Goal: Task Accomplishment & Management: Use online tool/utility

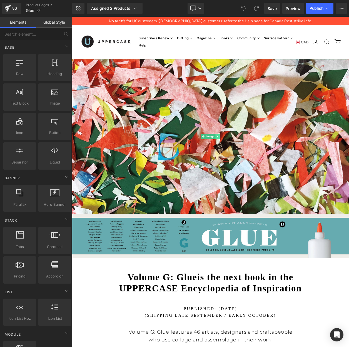
click at [249, 161] on icon at bounding box center [248, 161] width 3 height 3
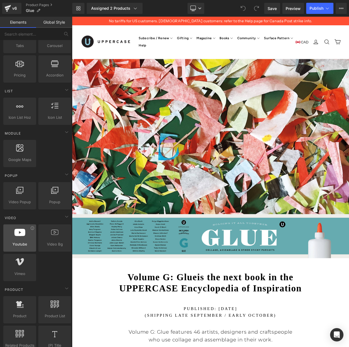
scroll to position [200, 0]
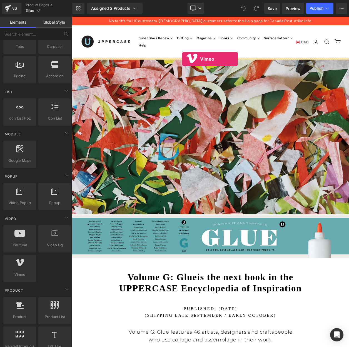
drag, startPoint x: 88, startPoint y: 283, endPoint x: 206, endPoint y: 68, distance: 245.1
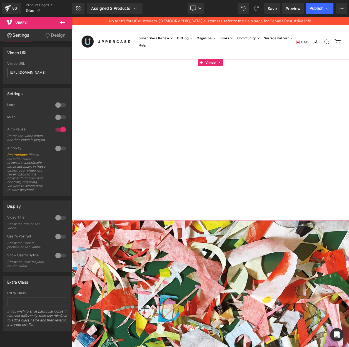
click at [41, 73] on input "https://vimeo.com/57600809" at bounding box center [37, 72] width 60 height 9
paste input "1125349052"
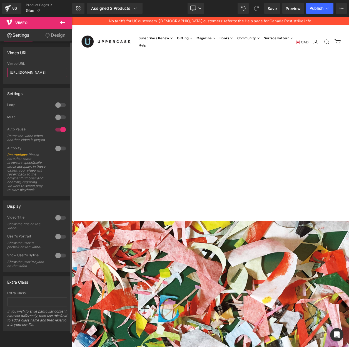
type input "https://vimeo.com/1125349052"
click at [55, 152] on div at bounding box center [60, 148] width 13 height 9
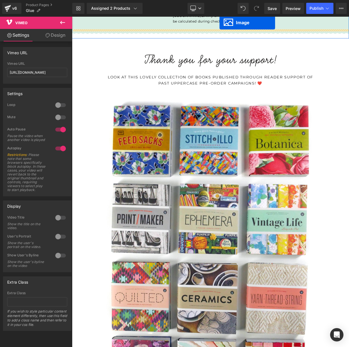
scroll to position [892, 0]
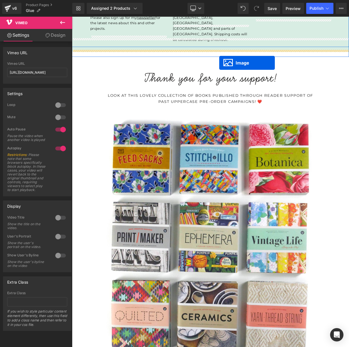
drag, startPoint x: 222, startPoint y: 216, endPoint x: 251, endPoint y: 73, distance: 145.9
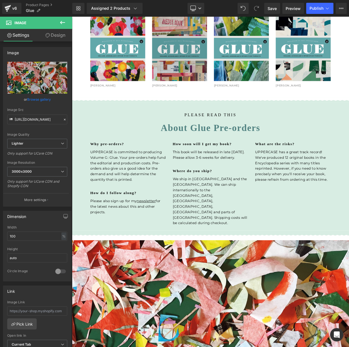
scroll to position [649, 0]
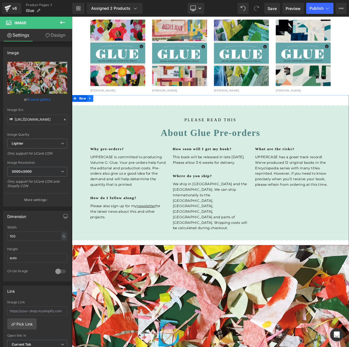
click at [95, 115] on icon at bounding box center [94, 116] width 4 height 4
click at [93, 115] on icon at bounding box center [94, 116] width 4 height 4
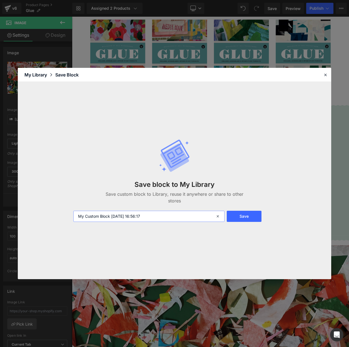
click at [118, 217] on input "My Custom Block 2025-10-07 16:56:17" at bounding box center [148, 216] width 151 height 11
type input "preorders block"
click at [249, 215] on button "Save" at bounding box center [244, 216] width 35 height 11
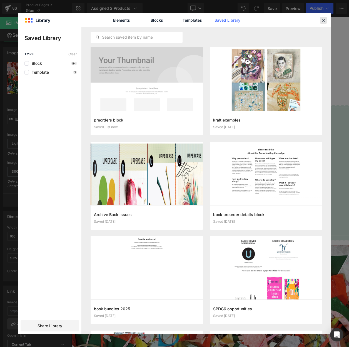
drag, startPoint x: 325, startPoint y: 21, endPoint x: 307, endPoint y: 36, distance: 23.2
click at [325, 21] on icon at bounding box center [323, 20] width 5 height 5
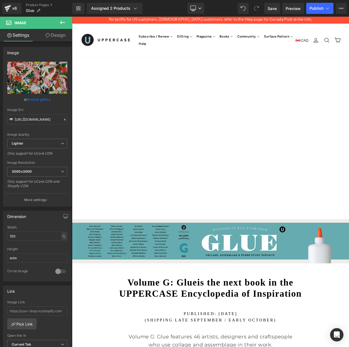
scroll to position [3, 0]
click at [62, 38] on link "Design" at bounding box center [55, 35] width 36 height 13
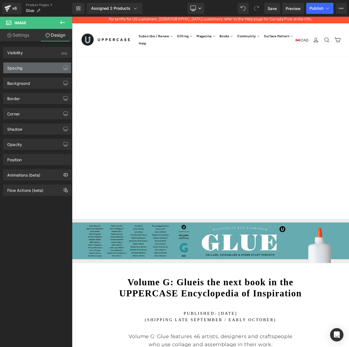
type input "0"
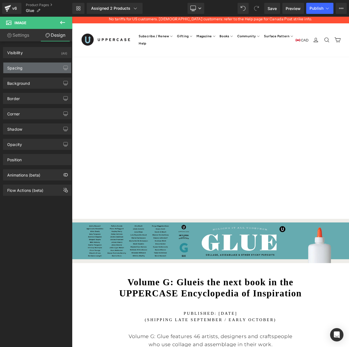
type input "0"
click at [22, 67] on div "Spacing" at bounding box center [14, 67] width 15 height 8
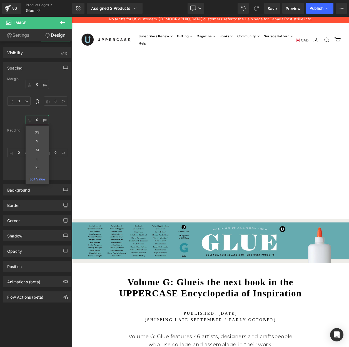
click at [37, 119] on input "0" at bounding box center [37, 119] width 23 height 9
type input "-30"
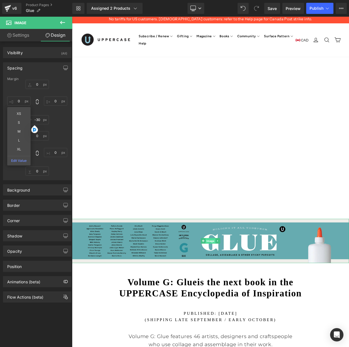
click at [238, 287] on span "Image" at bounding box center [240, 288] width 12 height 7
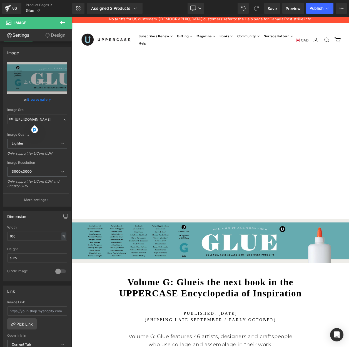
drag, startPoint x: 57, startPoint y: 34, endPoint x: 26, endPoint y: 68, distance: 46.2
click at [57, 34] on link "Design" at bounding box center [55, 35] width 36 height 13
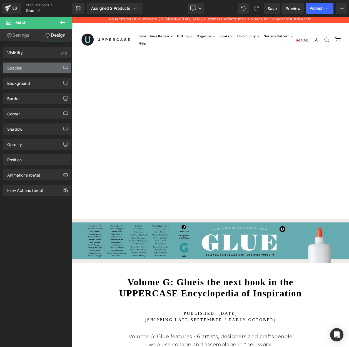
type input "0"
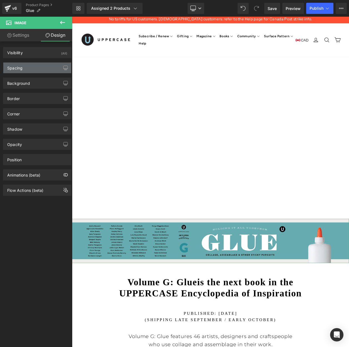
type input "0"
click at [24, 69] on div "Spacing" at bounding box center [37, 68] width 68 height 11
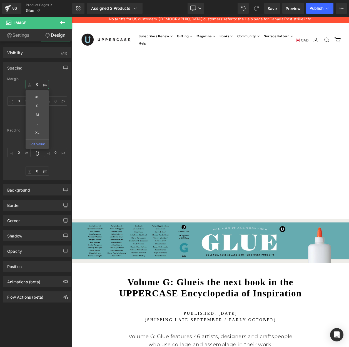
drag, startPoint x: 38, startPoint y: 84, endPoint x: 33, endPoint y: 85, distance: 4.5
click at [33, 85] on input "0" at bounding box center [37, 84] width 23 height 9
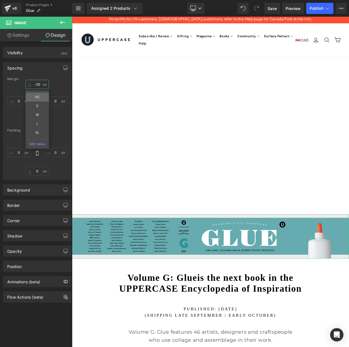
type input "-20"
click at [54, 77] on div "Margin" at bounding box center [37, 79] width 60 height 4
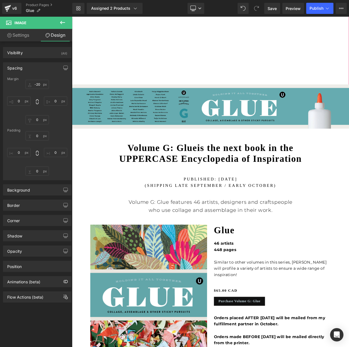
scroll to position [173, 0]
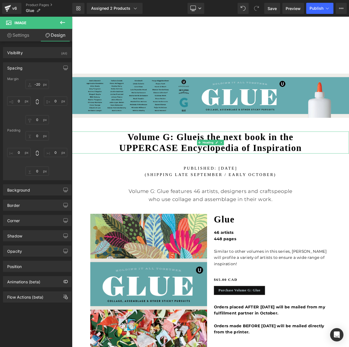
click at [349, 175] on h1 "Volume G: Glue is the next book in the UPPERCASE Encyclopedia of Inspiration" at bounding box center [240, 169] width 336 height 27
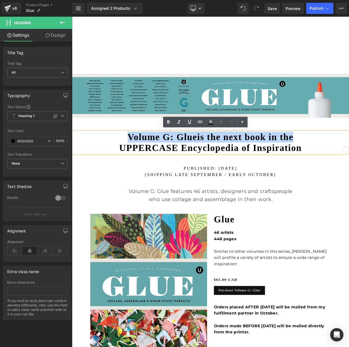
drag, startPoint x: 129, startPoint y: 160, endPoint x: 367, endPoint y: 160, distance: 237.6
click at [349, 160] on h1 "Volume G: Glue is the next book in the UPPERCASE Encyclopedia of Inspiration" at bounding box center [240, 169] width 336 height 27
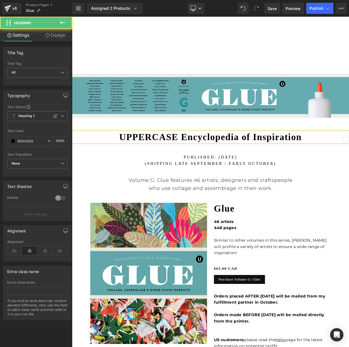
click at [349, 161] on h1 "UPPERCASE Encyclopedia of Inspiration" at bounding box center [240, 162] width 336 height 13
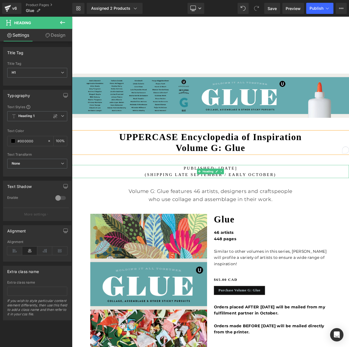
click at [204, 207] on h1 "published: SEPTEMBER 2025 (Shipping late September / early october)" at bounding box center [240, 204] width 336 height 16
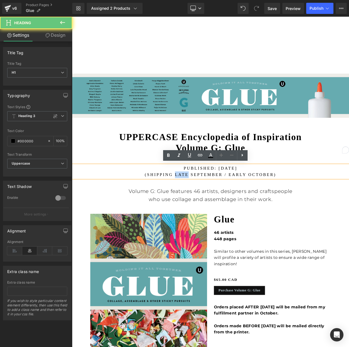
click at [204, 207] on h1 "published: SEPTEMBER 2025 (Shipping late September / early october)" at bounding box center [240, 204] width 336 height 16
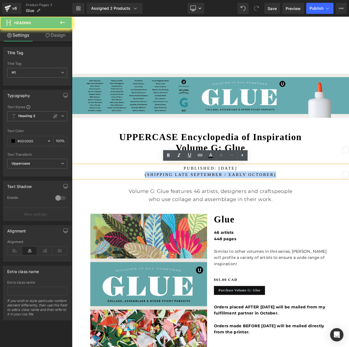
click at [204, 207] on h1 "published: SEPTEMBER 2025 (Shipping late September / early october)" at bounding box center [240, 204] width 336 height 16
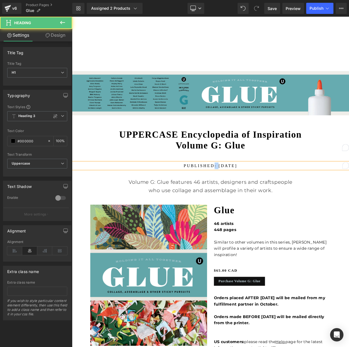
scroll to position [175, 0]
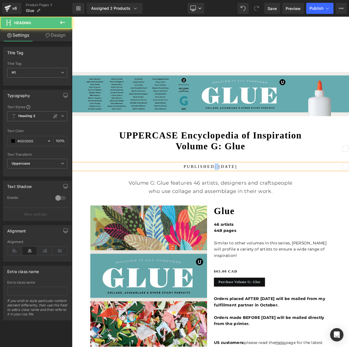
drag, startPoint x: 233, startPoint y: 199, endPoint x: 229, endPoint y: 197, distance: 4.1
click at [227, 196] on h1 "published: SEPTEMBER 2025" at bounding box center [240, 199] width 336 height 8
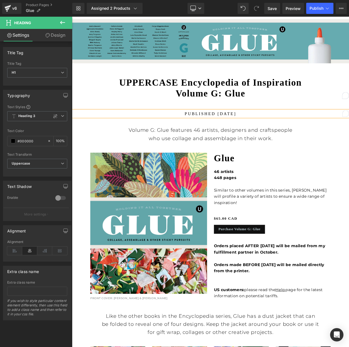
scroll to position [247, 0]
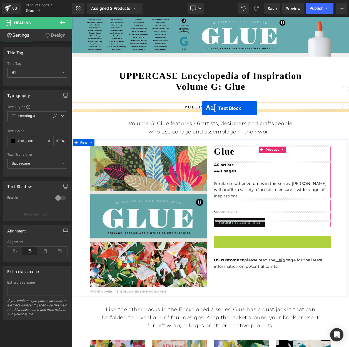
drag, startPoint x: 298, startPoint y: 293, endPoint x: 230, endPoint y: 128, distance: 178.8
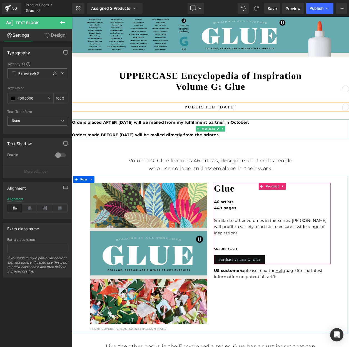
click at [170, 143] on strong "Orders placed AFTER Sept 17 will be mailed from my fulfillment partner in Octob…" at bounding box center [179, 152] width 215 height 21
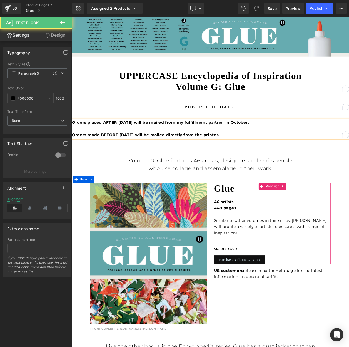
click at [172, 143] on strong "Orders placed AFTER Sept 17 will be mailed from my fulfillment partner in Octob…" at bounding box center [179, 152] width 215 height 21
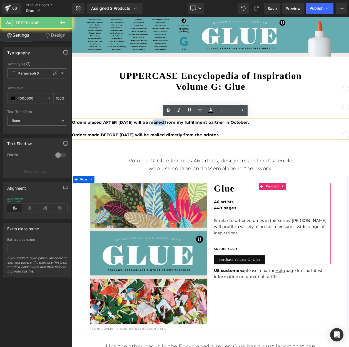
click at [172, 143] on strong "Orders placed AFTER Sept 17 will be mailed from my fulfillment partner in Octob…" at bounding box center [179, 152] width 215 height 21
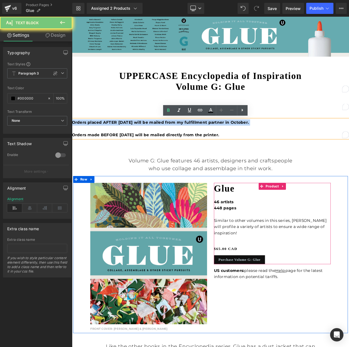
click at [172, 143] on strong "Orders placed AFTER Sept 17 will be mailed from my fulfillment partner in Octob…" at bounding box center [179, 152] width 215 height 21
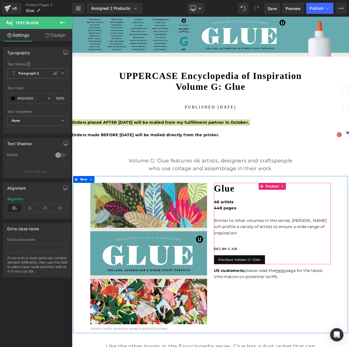
drag, startPoint x: 33, startPoint y: 207, endPoint x: 56, endPoint y: 198, distance: 25.3
click at [33, 207] on icon at bounding box center [29, 208] width 15 height 8
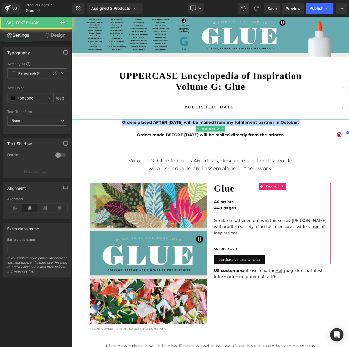
click at [183, 153] on p "Orders placed AFTER Sept 17 will be mailed from my fulfillment partner in Octob…" at bounding box center [240, 152] width 336 height 23
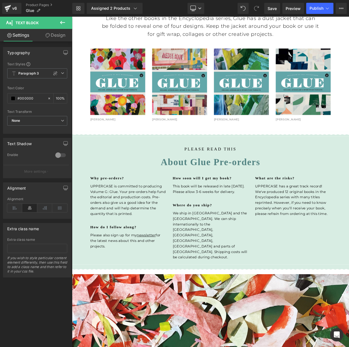
scroll to position [676, 0]
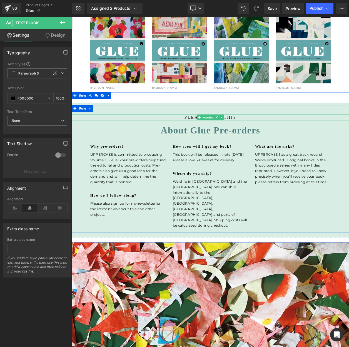
click at [213, 137] on h1 "please read this" at bounding box center [240, 139] width 336 height 8
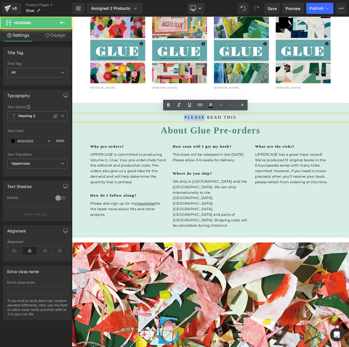
click at [213, 137] on h1 "please read this" at bounding box center [240, 139] width 336 height 8
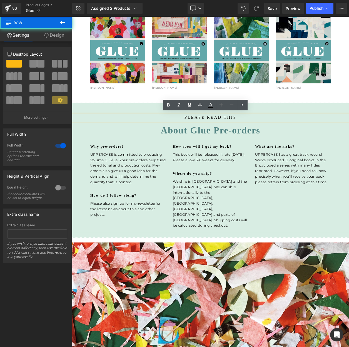
click at [349, 112] on div "Image please read this Heading About Glue Pre-orders Heading Why pre-orders? He…" at bounding box center [240, 199] width 336 height 182
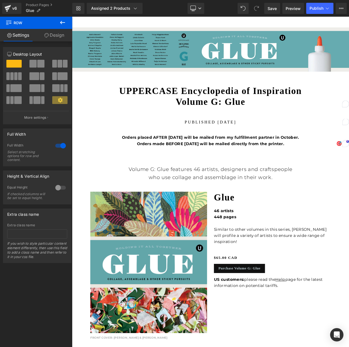
scroll to position [226, 0]
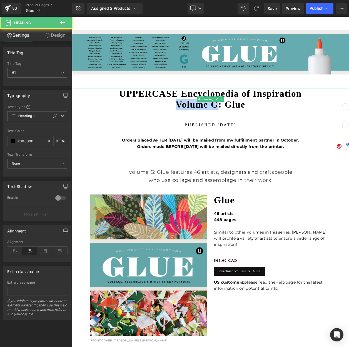
drag, startPoint x: 250, startPoint y: 121, endPoint x: 158, endPoint y: 118, distance: 91.7
click at [183, 121] on h1 "UPPERCASE Encyclopedia of Inspiration Volume G: Glue" at bounding box center [240, 116] width 336 height 27
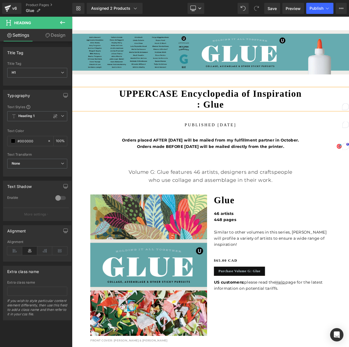
click at [125, 107] on h1 "UPPERCASE Encyclopedia of Inspiration : Glue" at bounding box center [240, 116] width 336 height 27
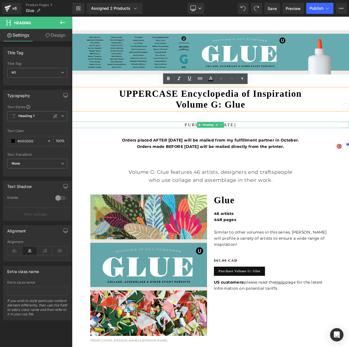
click at [281, 145] on h1 "published [DATE]" at bounding box center [240, 148] width 336 height 8
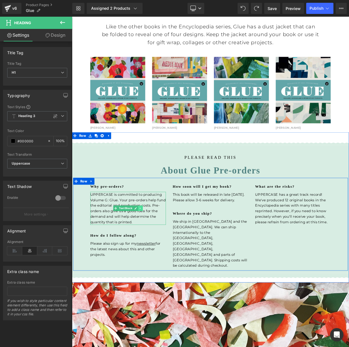
scroll to position [627, 0]
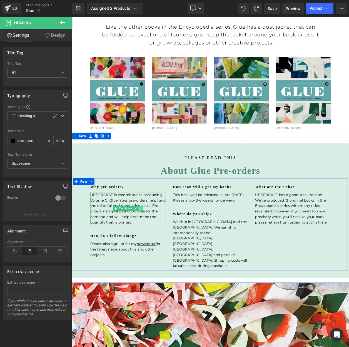
click at [156, 248] on icon at bounding box center [154, 249] width 3 height 3
click at [152, 249] on icon at bounding box center [152, 249] width 3 height 3
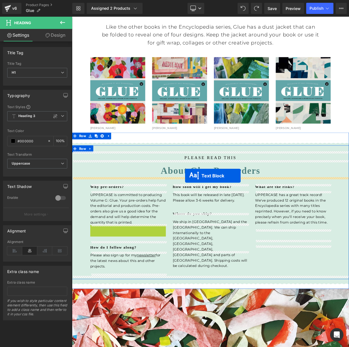
drag, startPoint x: 123, startPoint y: 288, endPoint x: 209, endPoint y: 210, distance: 116.4
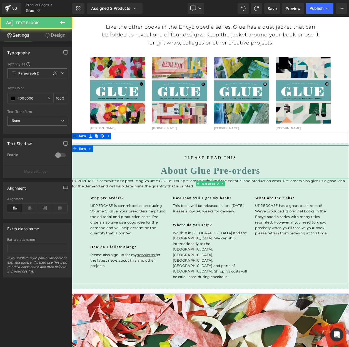
click at [181, 218] on p "UPPERCASE is committed to producing Volume G: Glue. Your pre-orders help fund t…" at bounding box center [240, 219] width 336 height 13
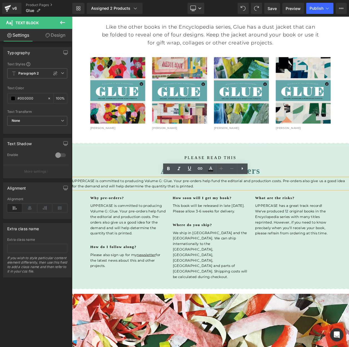
click at [185, 217] on p "UPPERCASE is committed to producing Volume G: Glue. Your pre-orders help fund t…" at bounding box center [240, 219] width 336 height 13
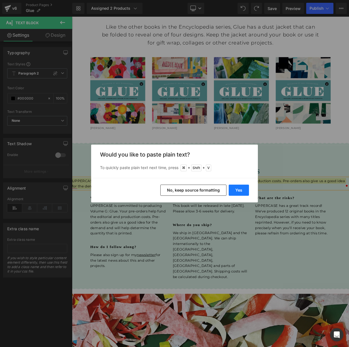
click at [237, 190] on button "Yes" at bounding box center [239, 190] width 20 height 11
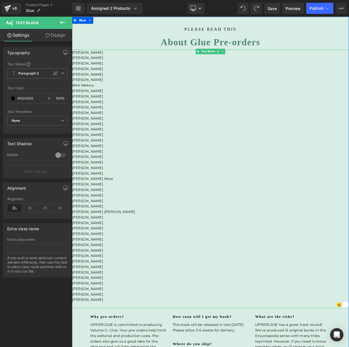
scroll to position [784, 0]
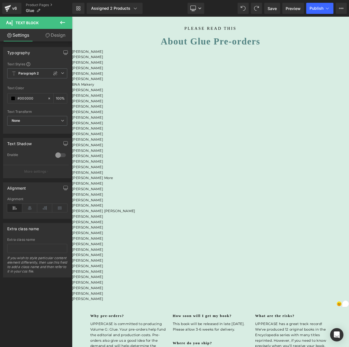
drag, startPoint x: 122, startPoint y: 132, endPoint x: 141, endPoint y: 79, distance: 56.1
click at [72, 59] on html "Skip to content CAD Close menu Subscribe / Renew Subscriptions" at bounding box center [240, 304] width 336 height 2142
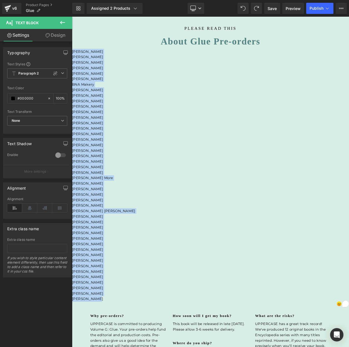
drag, startPoint x: 114, startPoint y: 356, endPoint x: 69, endPoint y: 57, distance: 301.8
click at [72, 57] on html "Skip to content CAD Close menu Subscribe / Renew Subscriptions" at bounding box center [240, 304] width 336 height 2142
copy div "Addie Boswell Agnieszka Kowalska Allan Bealy Amy Torgeson Andrea D’Aquino Bhupa…"
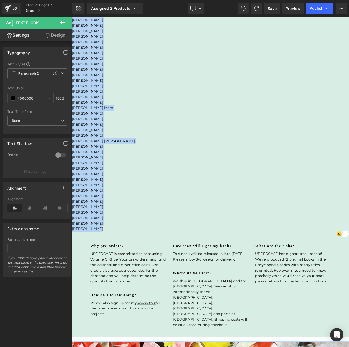
scroll to position [926, 0]
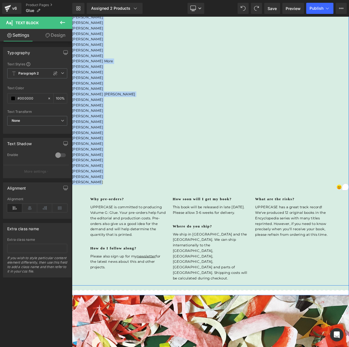
click at [117, 262] on div "UPPERCASE is committed to producing Volume G: Glue. Your pre-orders help fund t…" at bounding box center [140, 264] width 92 height 40
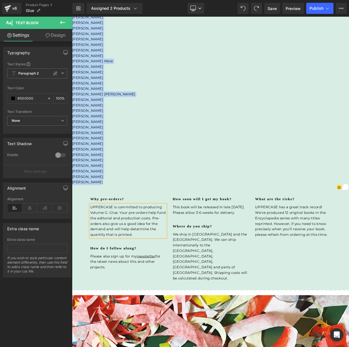
click at [115, 259] on p "UPPERCASE is committed to producing Volume G: Glue. Your pre-orders help fund t…" at bounding box center [140, 264] width 92 height 40
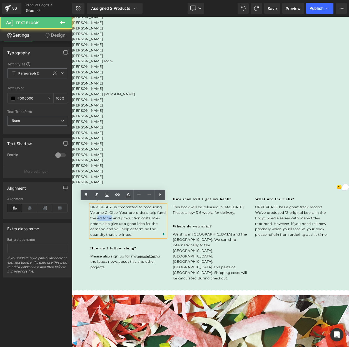
click at [115, 259] on p "UPPERCASE is committed to producing Volume G: Glue. Your pre-orders help fund t…" at bounding box center [140, 264] width 92 height 40
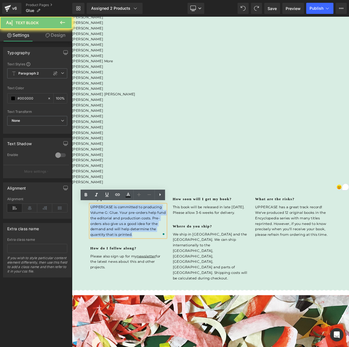
click at [115, 259] on p "UPPERCASE is committed to producing Volume G: Glue. Your pre-orders help fund t…" at bounding box center [140, 264] width 92 height 40
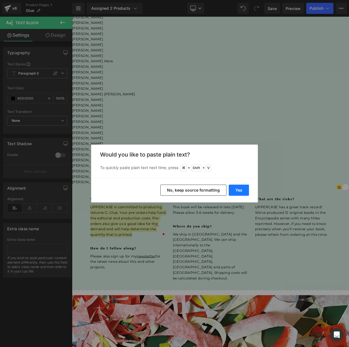
click at [241, 189] on button "Yes" at bounding box center [239, 190] width 20 height 11
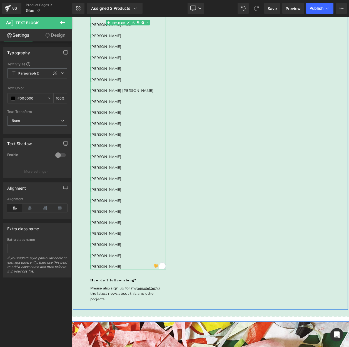
scroll to position [1454, 0]
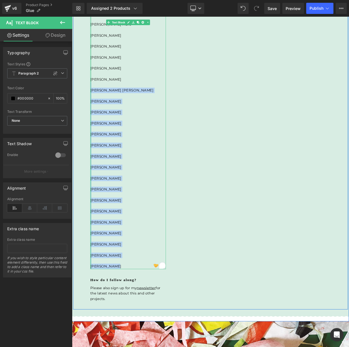
drag, startPoint x: 134, startPoint y: 319, endPoint x: 96, endPoint y: 101, distance: 221.2
click at [95, 100] on div "Addie Boswell Agnieszka Kowalska Allan Bealy Amy Torgeson Andrea D’Aquino Bhupa…" at bounding box center [140, 19] width 92 height 607
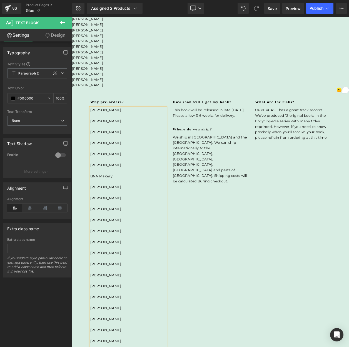
scroll to position [983, 0]
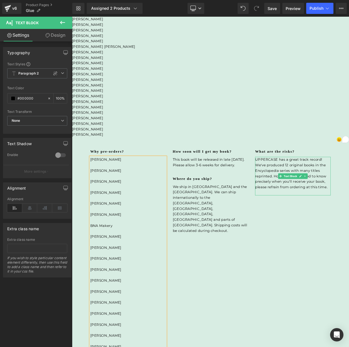
click at [315, 194] on p "UPPERCASE has a great track record! We've produced 12 original books in the Enc…" at bounding box center [340, 207] width 92 height 40
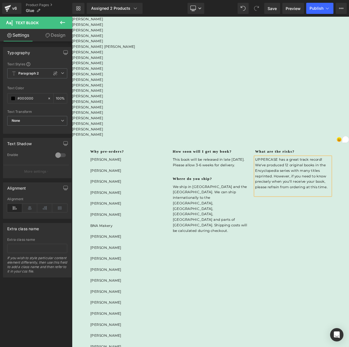
click at [318, 199] on p "UPPERCASE has a great track record! We've produced 12 original books in the Enc…" at bounding box center [340, 207] width 92 height 40
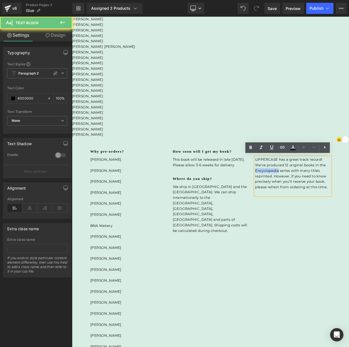
click at [318, 199] on p "UPPERCASE has a great track record! We've produced 12 original books in the Enc…" at bounding box center [340, 207] width 92 height 40
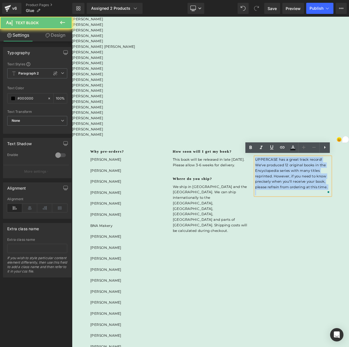
click at [318, 199] on p "UPPERCASE has a great track record! We've produced 12 original books in the Enc…" at bounding box center [340, 207] width 92 height 40
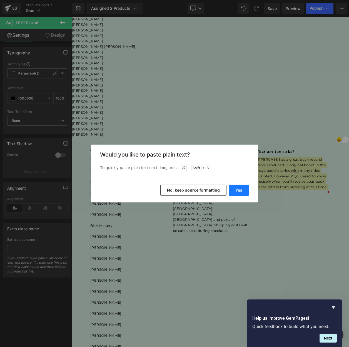
click at [234, 191] on button "Yes" at bounding box center [239, 190] width 20 height 11
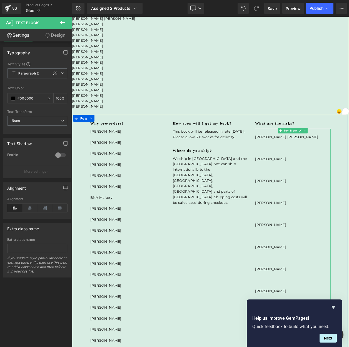
scroll to position [1017, 0]
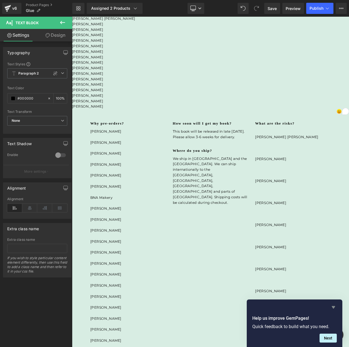
click at [333, 306] on icon "Hide survey" at bounding box center [333, 307] width 3 height 3
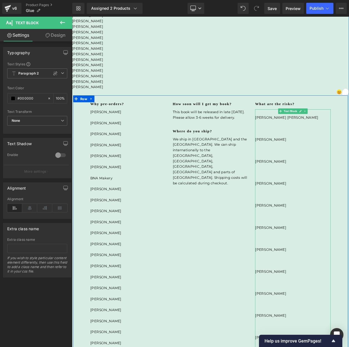
scroll to position [1041, 0]
click at [298, 133] on p "To enrich screen reader interactions, please activate Accessibility in Grammarl…" at bounding box center [340, 132] width 92 height 7
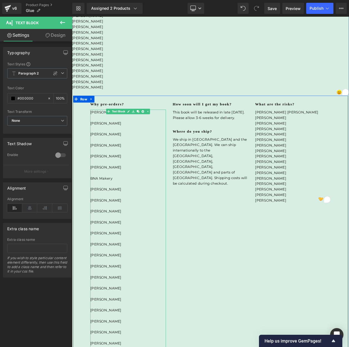
drag, startPoint x: 113, startPoint y: 147, endPoint x: 111, endPoint y: 140, distance: 7.1
click at [113, 147] on p "[PERSON_NAME]" at bounding box center [140, 146] width 92 height 7
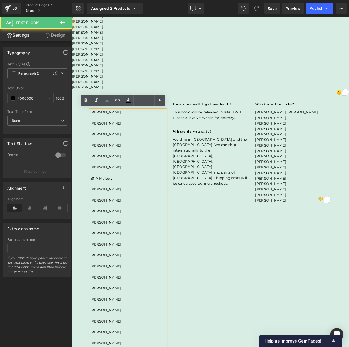
click at [110, 136] on p "To enrich screen reader interactions, please activate Accessibility in Grammarl…" at bounding box center [140, 139] width 92 height 7
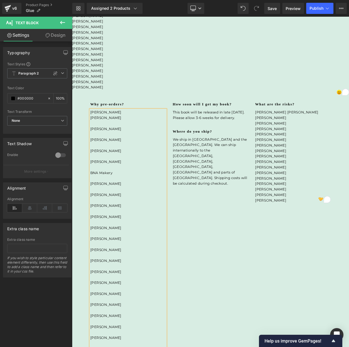
click at [102, 144] on p "To enrich screen reader interactions, please activate Accessibility in Grammarl…" at bounding box center [140, 146] width 92 height 7
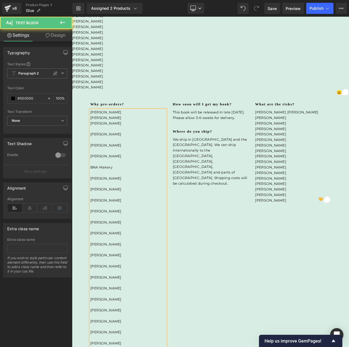
click at [104, 152] on p "To enrich screen reader interactions, please activate Accessibility in Grammarl…" at bounding box center [140, 152] width 92 height 7
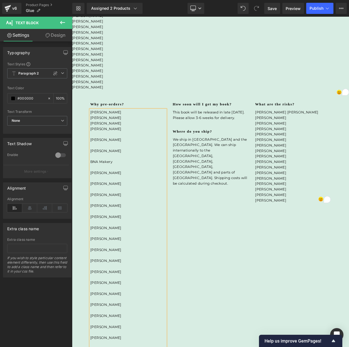
click at [103, 159] on p "To enrich screen reader interactions, please activate Accessibility in Grammarl…" at bounding box center [140, 159] width 92 height 7
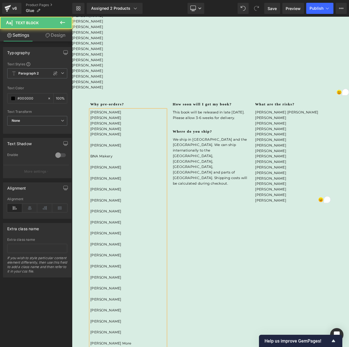
click at [103, 166] on p "To enrich screen reader interactions, please activate Accessibility in Grammarl…" at bounding box center [140, 166] width 92 height 7
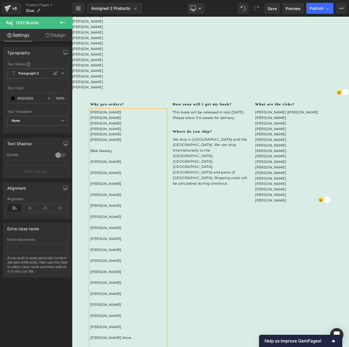
click at [104, 171] on p "To enrich screen reader interactions, please activate Accessibility in Grammarl…" at bounding box center [140, 173] width 92 height 7
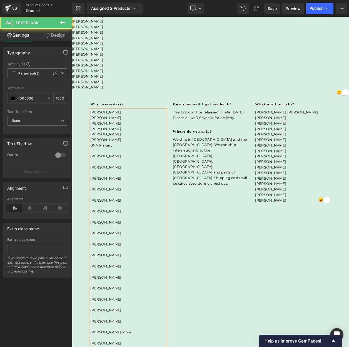
click at [103, 180] on p "To enrich screen reader interactions, please activate Accessibility in Grammarl…" at bounding box center [140, 179] width 92 height 7
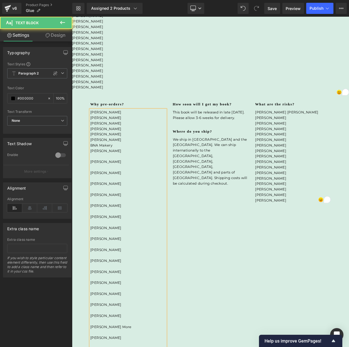
click at [106, 185] on p "To enrich screen reader interactions, please activate Accessibility in Grammarl…" at bounding box center [140, 186] width 92 height 7
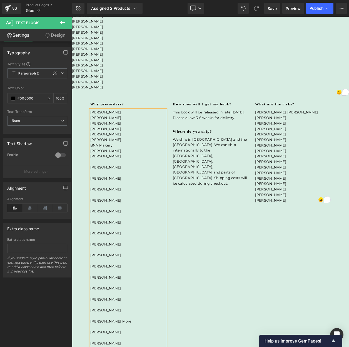
click at [103, 193] on p "To enrich screen reader interactions, please activate Accessibility in Grammarl…" at bounding box center [140, 193] width 92 height 7
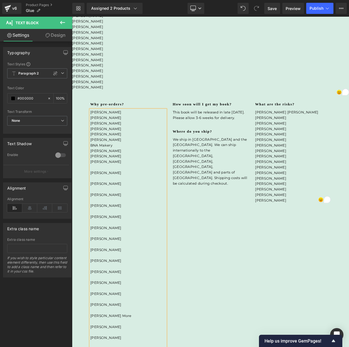
click at [103, 199] on p "To enrich screen reader interactions, please activate Accessibility in Grammarl…" at bounding box center [140, 199] width 92 height 7
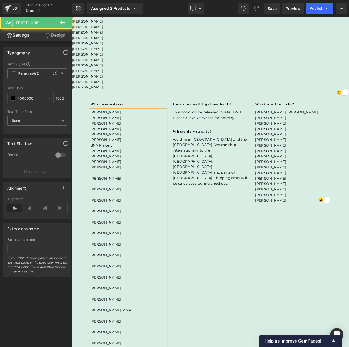
click at [107, 205] on p "To enrich screen reader interactions, please activate Accessibility in Grammarl…" at bounding box center [140, 206] width 92 height 7
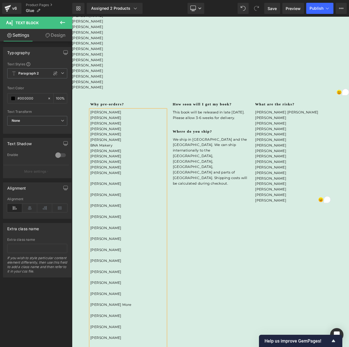
click at [105, 212] on p "To enrich screen reader interactions, please activate Accessibility in Grammarl…" at bounding box center [140, 213] width 92 height 7
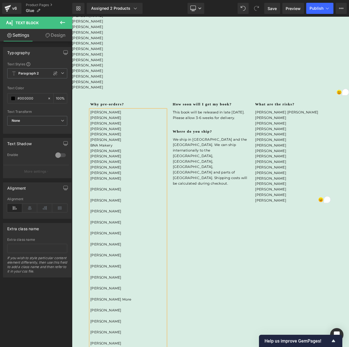
click at [110, 218] on p "To enrich screen reader interactions, please activate Accessibility in Grammarl…" at bounding box center [140, 219] width 92 height 7
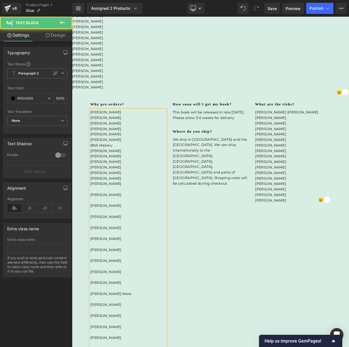
click at [109, 223] on p "To enrich screen reader interactions, please activate Accessibility in Grammarl…" at bounding box center [140, 226] width 92 height 7
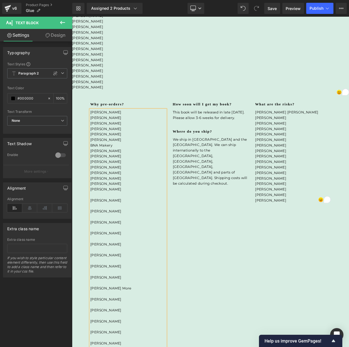
click at [108, 231] on p "To enrich screen reader interactions, please activate Accessibility in Grammarl…" at bounding box center [140, 233] width 92 height 7
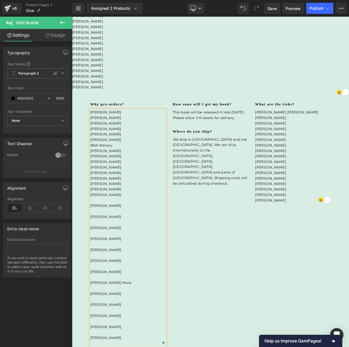
click at [105, 239] on p "To enrich screen reader interactions, please activate Accessibility in Grammarl…" at bounding box center [140, 239] width 92 height 7
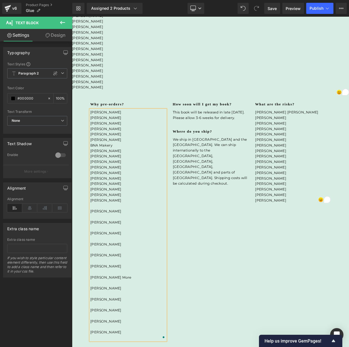
click at [106, 245] on p "To enrich screen reader interactions, please activate Accessibility in Grammarl…" at bounding box center [140, 246] width 92 height 7
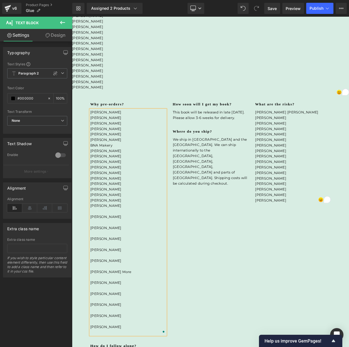
click at [106, 254] on p "To enrich screen reader interactions, please activate Accessibility in Grammarl…" at bounding box center [140, 253] width 92 height 7
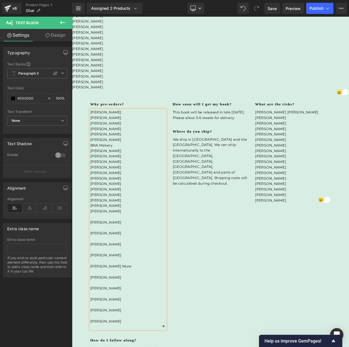
click at [109, 258] on p "To enrich screen reader interactions, please activate Accessibility in Grammarl…" at bounding box center [140, 259] width 92 height 7
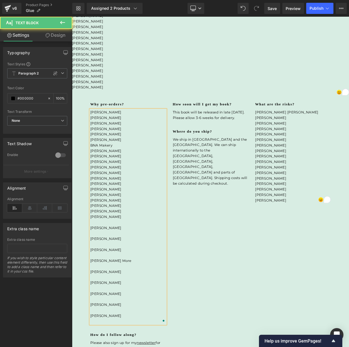
click at [105, 264] on p "To enrich screen reader interactions, please activate Accessibility in Grammarl…" at bounding box center [140, 266] width 92 height 7
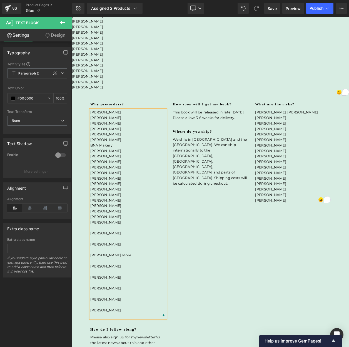
click at [107, 271] on p "To enrich screen reader interactions, please activate Accessibility in Grammarl…" at bounding box center [140, 273] width 92 height 7
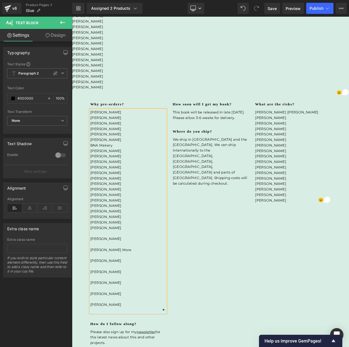
click at [107, 278] on p "To enrich screen reader interactions, please activate Accessibility in Grammarl…" at bounding box center [140, 279] width 92 height 7
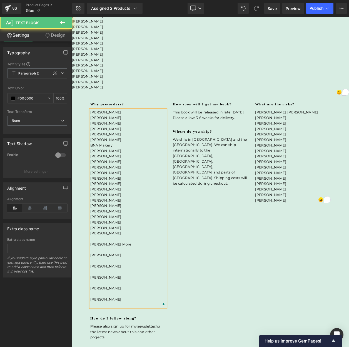
click at [105, 287] on p "To enrich screen reader interactions, please activate Accessibility in Grammarl…" at bounding box center [140, 286] width 92 height 7
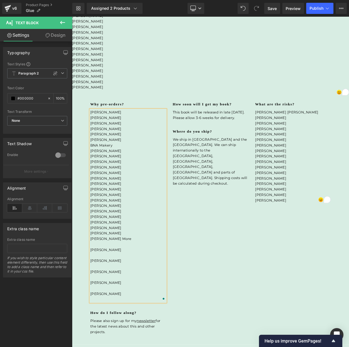
click at [106, 292] on p "To enrich screen reader interactions, please activate Accessibility in Grammarl…" at bounding box center [140, 293] width 92 height 7
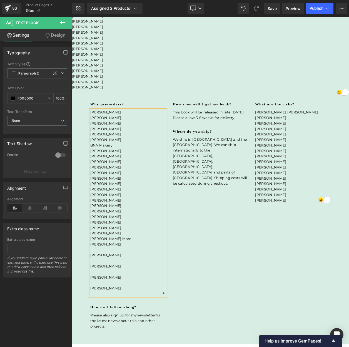
click at [106, 297] on p "To enrich screen reader interactions, please activate Accessibility in Grammarl…" at bounding box center [140, 299] width 92 height 7
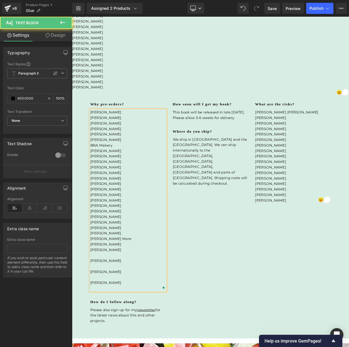
click at [110, 306] on p "To enrich screen reader interactions, please activate Accessibility in Grammarl…" at bounding box center [140, 306] width 92 height 7
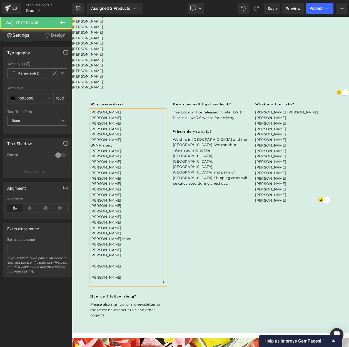
click at [109, 311] on p "To enrich screen reader interactions, please activate Accessibility in Grammarl…" at bounding box center [140, 313] width 92 height 7
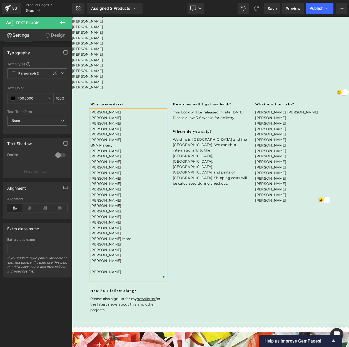
click at [112, 319] on p "To enrich screen reader interactions, please activate Accessibility in Grammarl…" at bounding box center [140, 319] width 92 height 7
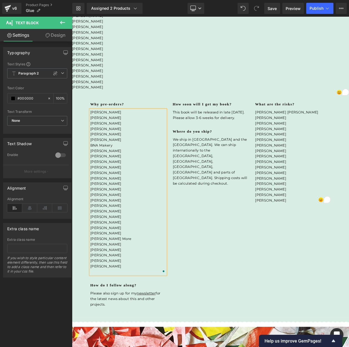
click at [108, 325] on p "To enrich screen reader interactions, please activate Accessibility in Grammarl…" at bounding box center [140, 326] width 92 height 7
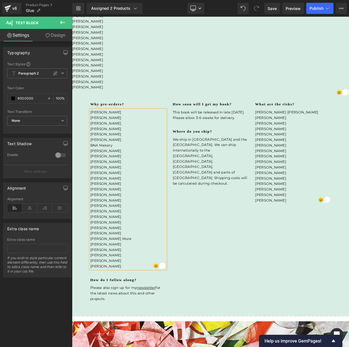
drag, startPoint x: 136, startPoint y: 318, endPoint x: 82, endPoint y: 218, distance: 113.6
click at [82, 218] on div "Why pre-orders? Heading Addie Boswell Agnieszka Kowalska Allan Bealy Amy Torges…" at bounding box center [239, 242] width 333 height 259
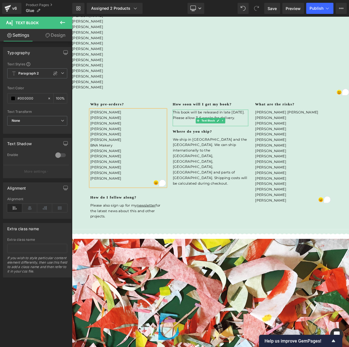
click at [203, 134] on p "This book will be released in late September 2025. Please allow 3-6 weeks for d…" at bounding box center [240, 135] width 92 height 13
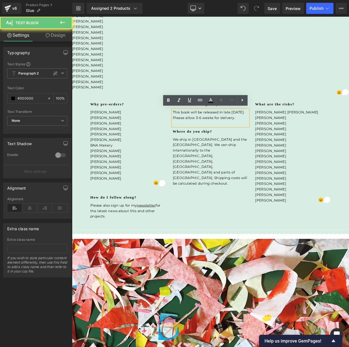
click at [208, 138] on p "This book will be released in late September 2025. Please allow 3-6 weeks for d…" at bounding box center [240, 135] width 92 height 13
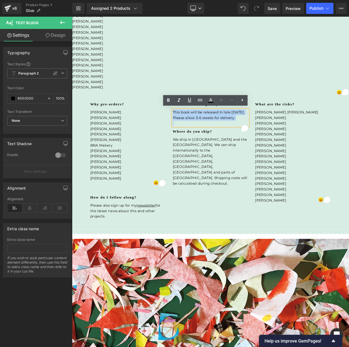
click at [208, 138] on p "This book will be released in late September 2025. Please allow 3-6 weeks for d…" at bounding box center [240, 135] width 92 height 13
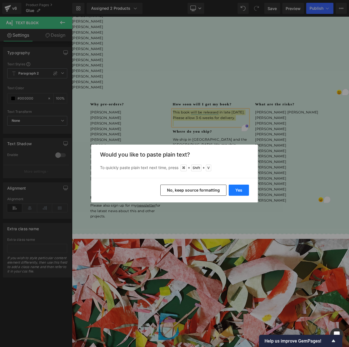
click at [237, 188] on button "Yes" at bounding box center [239, 190] width 20 height 11
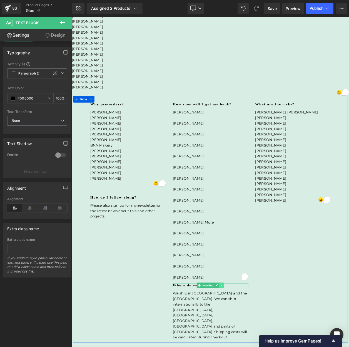
click at [254, 341] on icon at bounding box center [253, 342] width 3 height 3
click at [257, 341] on icon at bounding box center [256, 342] width 3 height 3
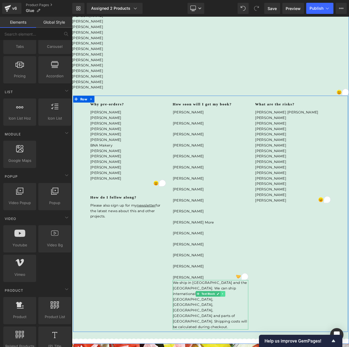
click at [256, 347] on icon at bounding box center [254, 352] width 3 height 3
click at [258, 347] on icon at bounding box center [257, 352] width 3 height 3
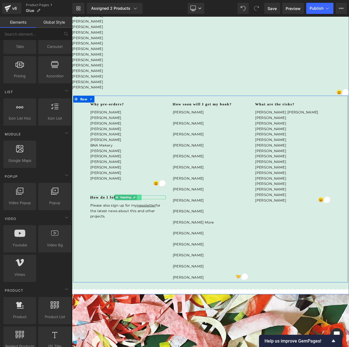
click at [154, 235] on icon at bounding box center [153, 235] width 3 height 3
click at [157, 234] on icon at bounding box center [156, 235] width 3 height 3
click at [155, 242] on icon at bounding box center [154, 243] width 1 height 2
click at [157, 241] on icon at bounding box center [157, 242] width 3 height 3
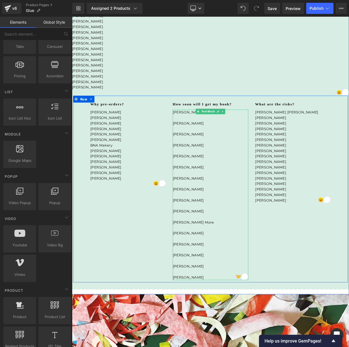
click at [202, 139] on p "To enrich screen reader interactions, please activate Accessibility in Grammarl…" at bounding box center [240, 139] width 92 height 7
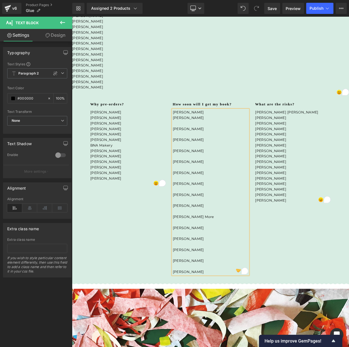
click at [205, 146] on p "To enrich screen reader interactions, please activate Accessibility in Grammarl…" at bounding box center [240, 146] width 92 height 7
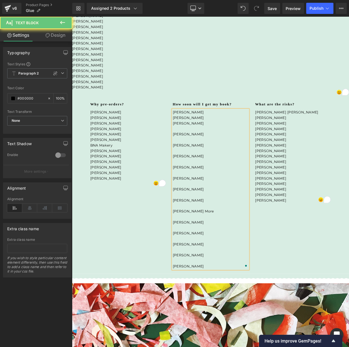
click at [211, 151] on p "To enrich screen reader interactions, please activate Accessibility in Grammarl…" at bounding box center [240, 152] width 92 height 7
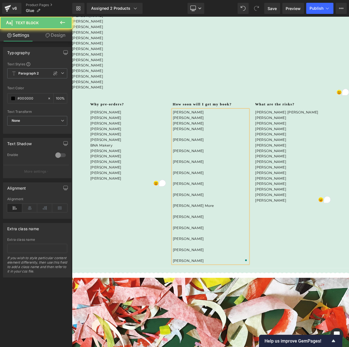
click at [209, 156] on p "To enrich screen reader interactions, please activate Accessibility in Grammarl…" at bounding box center [240, 159] width 92 height 7
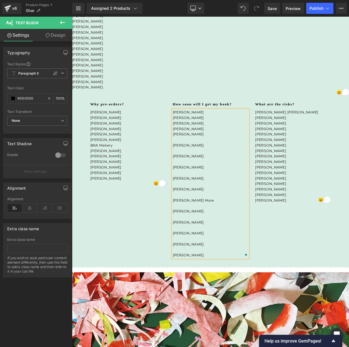
click at [209, 163] on p "To enrich screen reader interactions, please activate Accessibility in Grammarl…" at bounding box center [240, 166] width 92 height 7
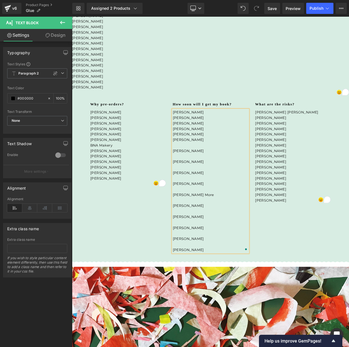
click at [208, 170] on p "To enrich screen reader interactions, please activate Accessibility in Grammarl…" at bounding box center [240, 173] width 92 height 7
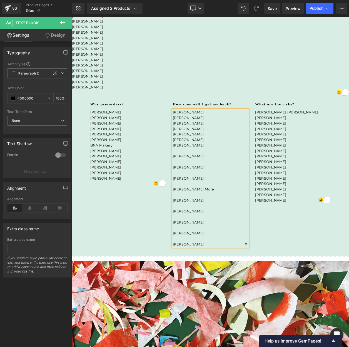
click at [208, 176] on p "To enrich screen reader interactions, please activate Accessibility in Grammarl…" at bounding box center [240, 179] width 92 height 7
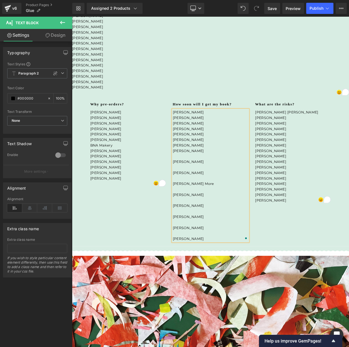
click at [210, 185] on p "To enrich screen reader interactions, please activate Accessibility in Grammarl…" at bounding box center [240, 186] width 92 height 7
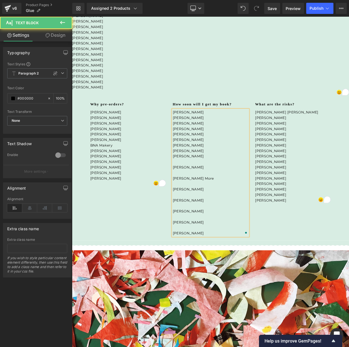
click at [211, 191] on p "To enrich screen reader interactions, please activate Accessibility in Grammarl…" at bounding box center [240, 193] width 92 height 7
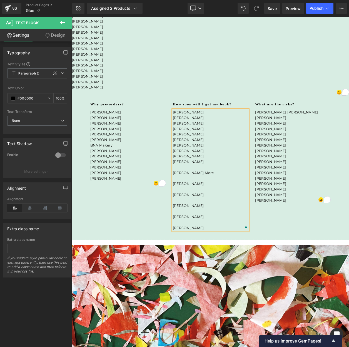
click at [209, 200] on p "To enrich screen reader interactions, please activate Accessibility in Grammarl…" at bounding box center [240, 199] width 92 height 7
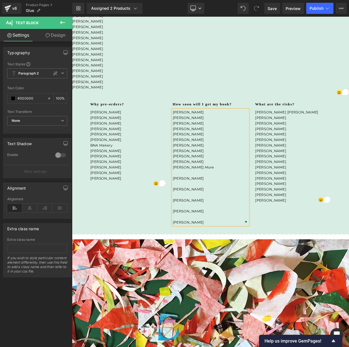
drag, startPoint x: 210, startPoint y: 206, endPoint x: 211, endPoint y: 211, distance: 5.9
click at [210, 206] on p "To enrich screen reader interactions, please activate Accessibility in Grammarl…" at bounding box center [240, 206] width 92 height 7
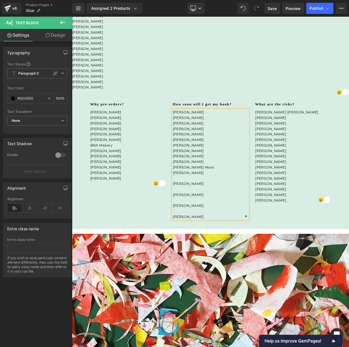
click at [208, 214] on p "To enrich screen reader interactions, please activate Accessibility in Grammarl…" at bounding box center [240, 213] width 92 height 7
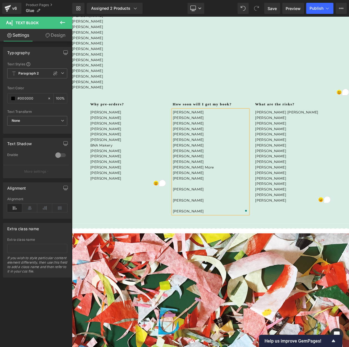
click at [208, 219] on p "To enrich screen reader interactions, please activate Accessibility in Grammarl…" at bounding box center [240, 219] width 92 height 7
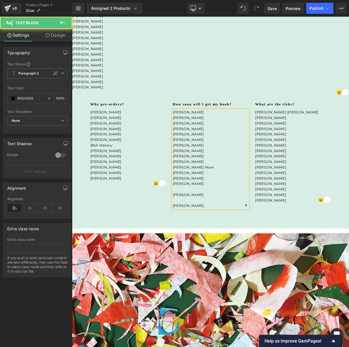
click at [214, 225] on p "To enrich screen reader interactions, please activate Accessibility in Grammarl…" at bounding box center [240, 226] width 92 height 7
click at [216, 232] on p "To enrich screen reader interactions, please activate Accessibility in Grammarl…" at bounding box center [240, 233] width 92 height 7
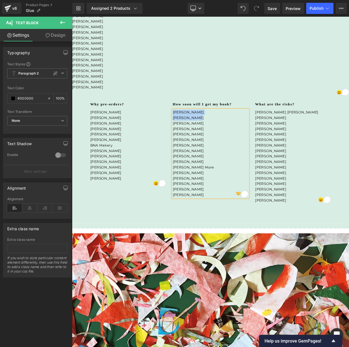
drag, startPoint x: 227, startPoint y: 138, endPoint x: 165, endPoint y: 141, distance: 61.8
click at [192, 132] on div "How soon will I get my book? Heading Fiona McTaggart Hayley Perry Helen Hallows…" at bounding box center [240, 178] width 100 height 115
click at [131, 213] on p "[PERSON_NAME]" at bounding box center [140, 213] width 92 height 7
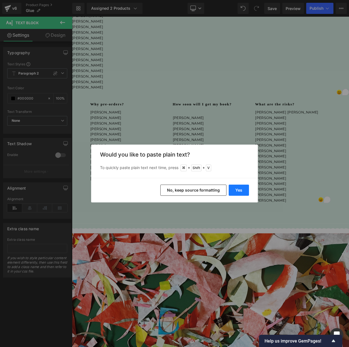
click at [234, 189] on button "Yes" at bounding box center [239, 190] width 20 height 11
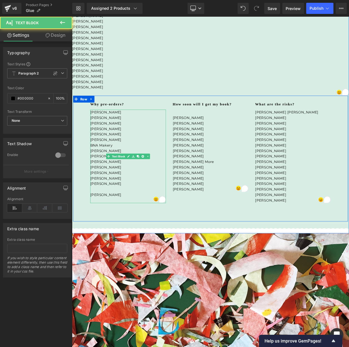
click at [103, 226] on p "To enrich screen reader interactions, please activate Accessibility in Grammarl…" at bounding box center [140, 226] width 92 height 7
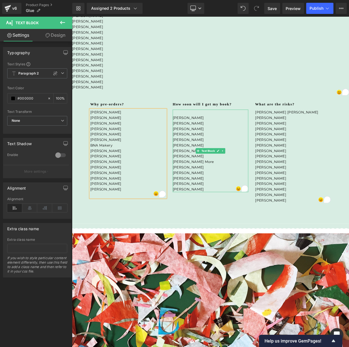
click at [216, 133] on p "To enrich screen reader interactions, please activate Accessibility in Grammarl…" at bounding box center [240, 132] width 92 height 7
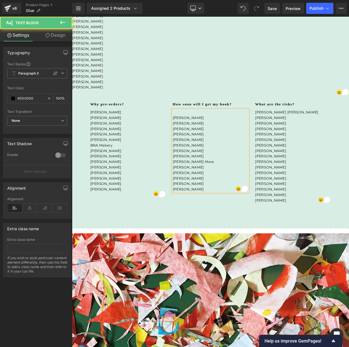
click at [195, 137] on p "[PERSON_NAME]" at bounding box center [240, 139] width 92 height 7
drag, startPoint x: 333, startPoint y: 138, endPoint x: 288, endPoint y: 132, distance: 45.2
click at [288, 132] on div "Why pre-orders? Heading Addie Boswell Agnieszka Kowalska Allan Bealy Amy Torges…" at bounding box center [239, 189] width 333 height 153
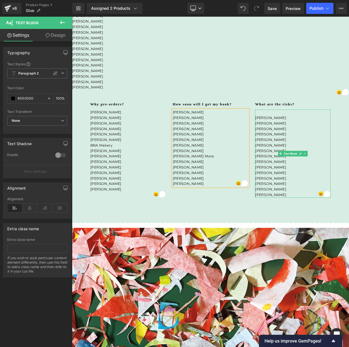
click at [307, 132] on p "To enrich screen reader interactions, please activate Accessibility in Grammarl…" at bounding box center [340, 132] width 92 height 7
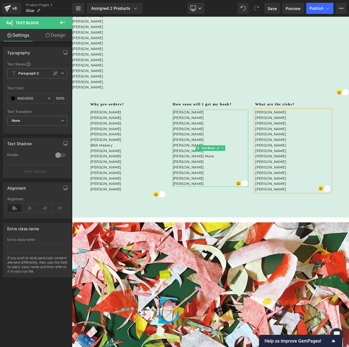
click at [240, 216] on p "[PERSON_NAME]" at bounding box center [240, 219] width 92 height 7
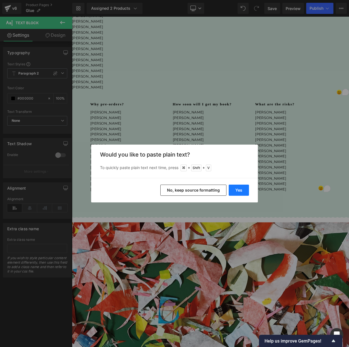
click at [235, 189] on button "Yes" at bounding box center [239, 190] width 20 height 11
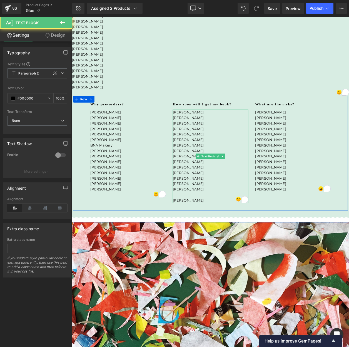
click at [214, 230] on p "To enrich screen reader interactions, please activate Accessibility in Grammarl…" at bounding box center [240, 233] width 92 height 7
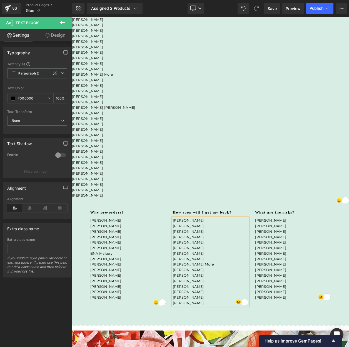
scroll to position [893, 0]
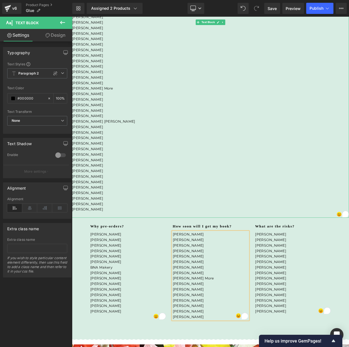
click at [116, 156] on p "[PERSON_NAME]" at bounding box center [240, 157] width 336 height 7
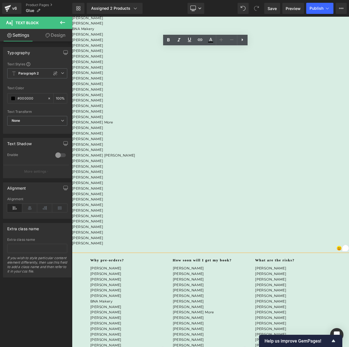
scroll to position [783, 0]
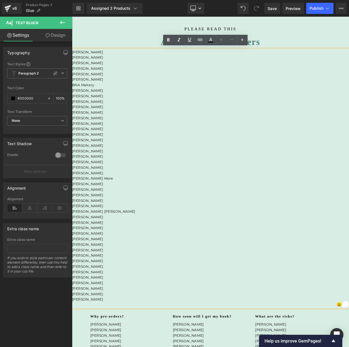
click at [129, 276] on p "[PERSON_NAME]" at bounding box center [240, 279] width 336 height 7
click at [105, 36] on div "please read this Heading About Glue Pre-orders Heading Addie Boswell Agnieszka …" at bounding box center [240, 267] width 336 height 484
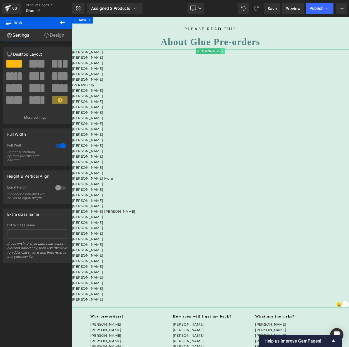
click at [255, 58] on icon at bounding box center [254, 58] width 3 height 3
click at [257, 58] on icon at bounding box center [257, 58] width 3 height 3
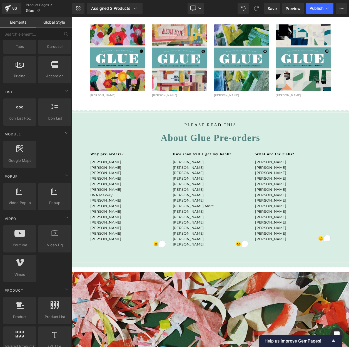
scroll to position [667, 0]
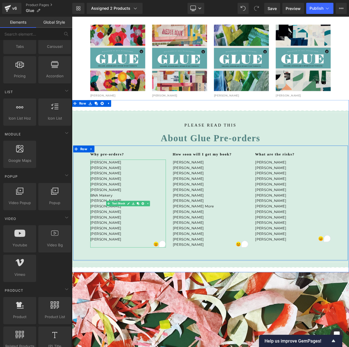
click at [175, 291] on div at bounding box center [178, 292] width 16 height 8
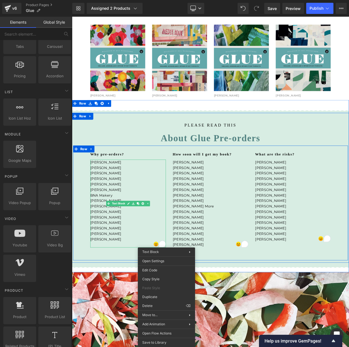
click at [126, 304] on div "Why pre-orders? Heading Addie Boswell Agnieszka Kowalska Allan Bealy Amy Torges…" at bounding box center [239, 242] width 333 height 139
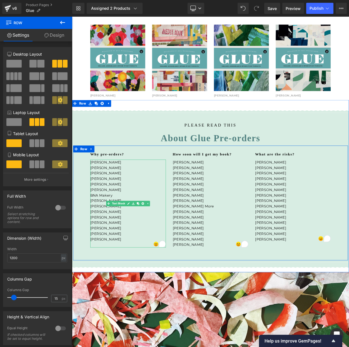
click at [174, 291] on div at bounding box center [178, 292] width 16 height 8
click at [117, 181] on h1 "Why pre-orders?" at bounding box center [140, 183] width 92 height 4
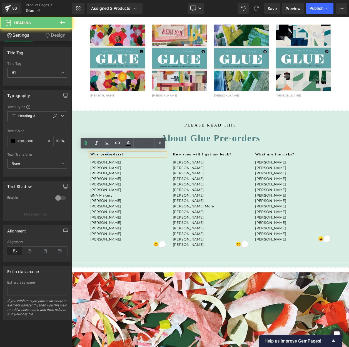
click at [117, 181] on h1 "Why pre-orders?" at bounding box center [140, 183] width 92 height 4
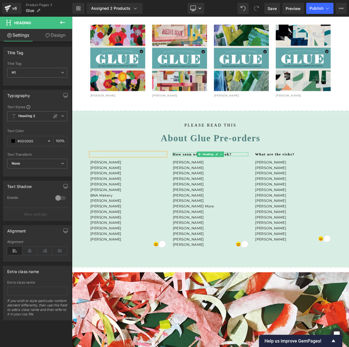
click at [215, 182] on h1 "How soon will I get my book?" at bounding box center [240, 183] width 92 height 4
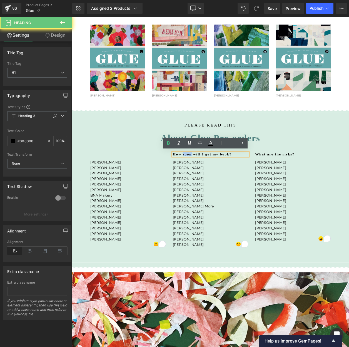
click at [215, 182] on h1 "How soon will I get my book?" at bounding box center [240, 183] width 92 height 4
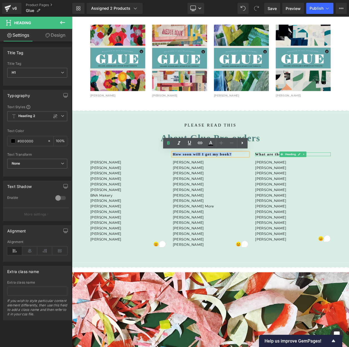
click at [305, 182] on h1 "What are the risks?" at bounding box center [340, 183] width 92 height 4
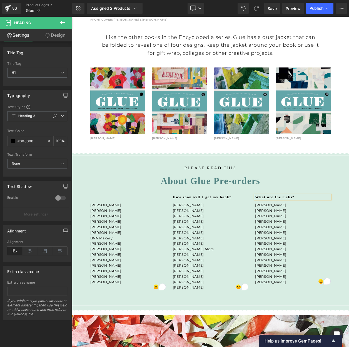
scroll to position [602, 0]
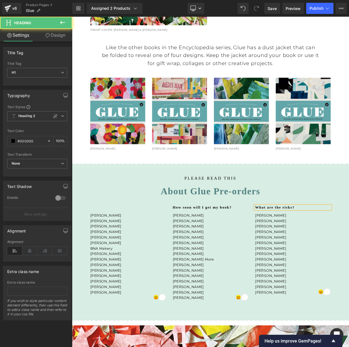
click at [308, 246] on h1 "What are the risks?" at bounding box center [340, 248] width 92 height 4
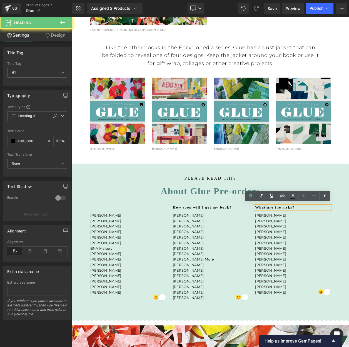
click at [308, 246] on h1 "What are the risks?" at bounding box center [340, 248] width 92 height 4
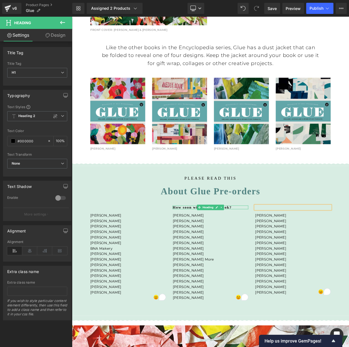
click at [211, 247] on h1 "How soon will I get my book?" at bounding box center [240, 248] width 92 height 4
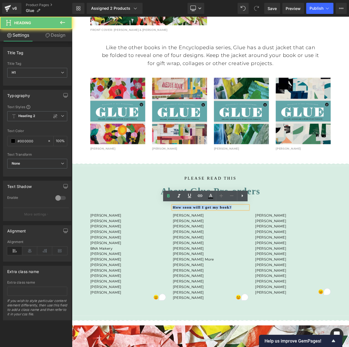
click at [211, 247] on h1 "How soon will I get my book?" at bounding box center [240, 248] width 92 height 4
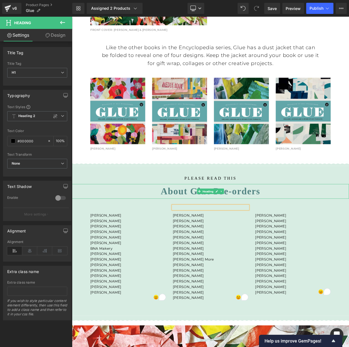
click at [190, 226] on h1 "About Glue Pre-orders" at bounding box center [240, 229] width 336 height 18
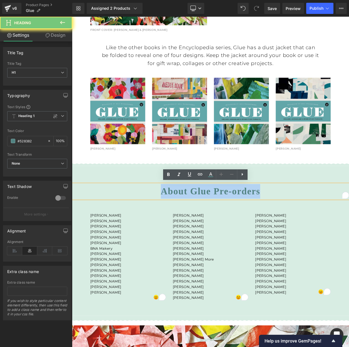
click at [190, 226] on h1 "About Glue Pre-orders" at bounding box center [240, 229] width 336 height 18
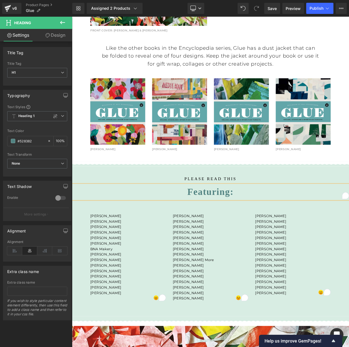
scroll to position [602, 0]
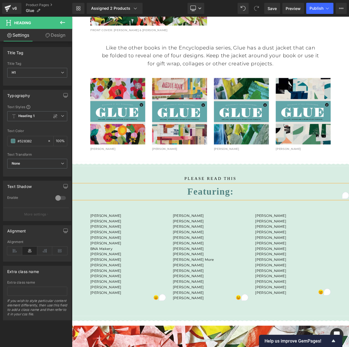
click at [205, 246] on div "Heading" at bounding box center [240, 248] width 92 height 4
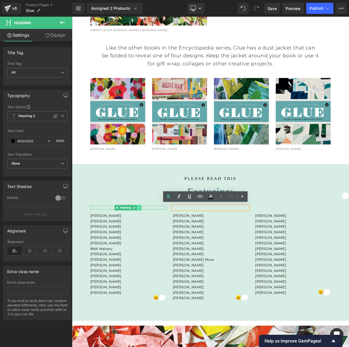
click at [153, 247] on icon at bounding box center [153, 248] width 1 height 2
click at [155, 248] on icon at bounding box center [156, 248] width 3 height 3
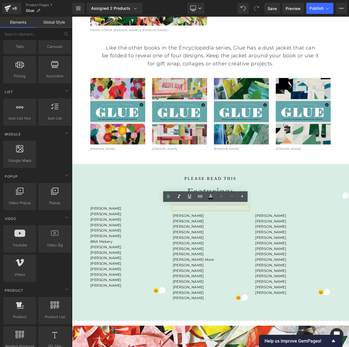
click at [220, 247] on h1 at bounding box center [240, 248] width 92 height 4
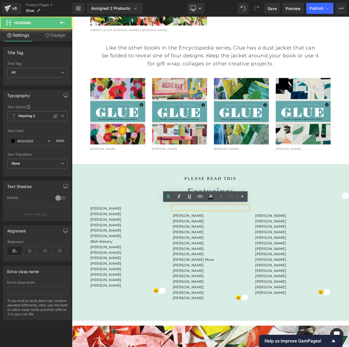
click at [326, 241] on div "Addie Boswell Agnieszka Kowalska Allan Bealy Amy Torgeson Andrea D’Aquino Bhupa…" at bounding box center [239, 307] width 333 height 139
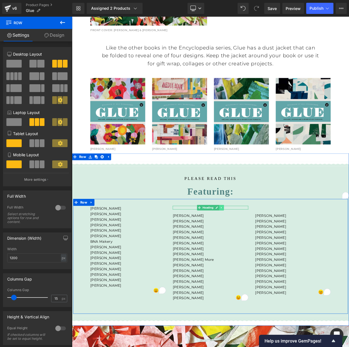
click at [252, 247] on icon at bounding box center [253, 248] width 3 height 3
click at [255, 247] on icon at bounding box center [256, 248] width 3 height 3
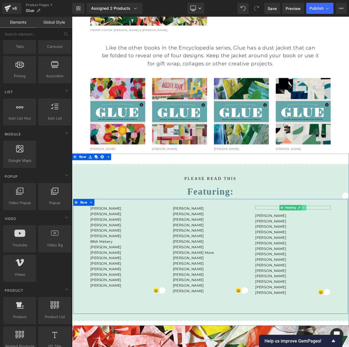
click at [349, 247] on icon at bounding box center [353, 248] width 3 height 3
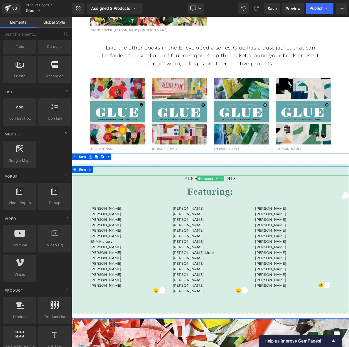
click at [212, 211] on h1 "please read this" at bounding box center [240, 213] width 336 height 8
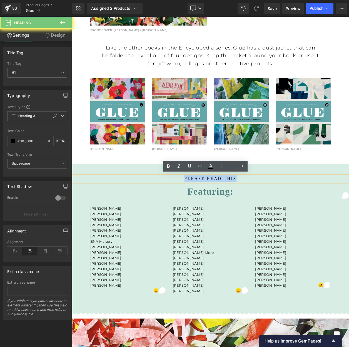
click at [212, 211] on h1 "please read this" at bounding box center [240, 213] width 336 height 8
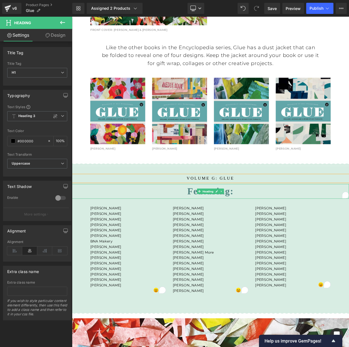
click at [270, 228] on h1 "Featuring:" at bounding box center [240, 229] width 336 height 18
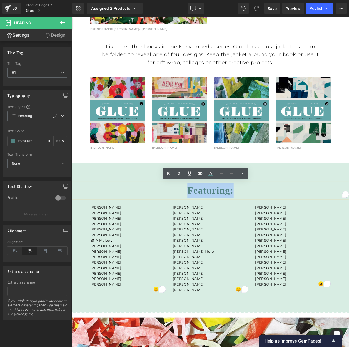
drag, startPoint x: 271, startPoint y: 227, endPoint x: 205, endPoint y: 228, distance: 66.1
click at [205, 228] on h1 "Featuring:" at bounding box center [240, 228] width 336 height 18
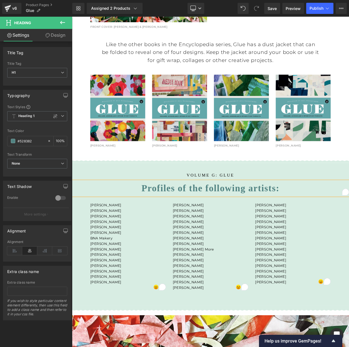
click at [349, 179] on div "Image VOLUME G: GLUE Heading Profiles of the following artists: Heading Addie B…" at bounding box center [240, 278] width 336 height 200
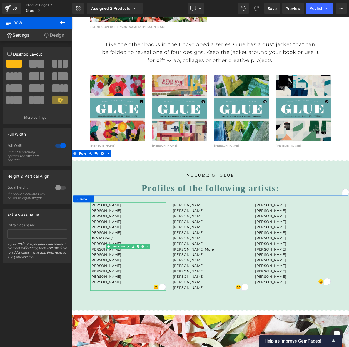
click at [102, 243] on p "[PERSON_NAME]" at bounding box center [140, 245] width 92 height 7
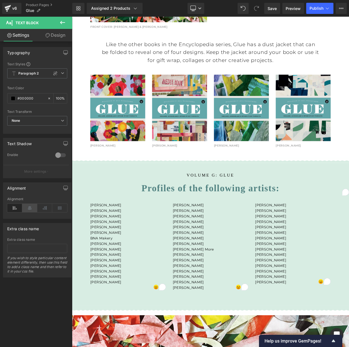
click at [32, 210] on icon at bounding box center [29, 208] width 15 height 8
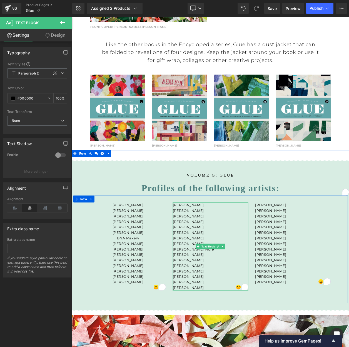
click at [217, 250] on p "[PERSON_NAME]" at bounding box center [240, 252] width 92 height 7
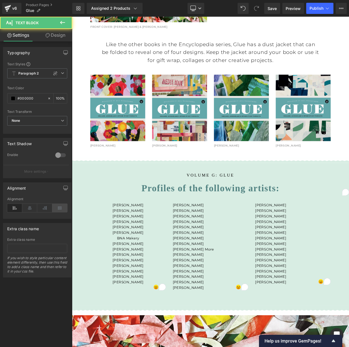
drag, startPoint x: 28, startPoint y: 208, endPoint x: 64, endPoint y: 206, distance: 36.4
click at [28, 208] on icon at bounding box center [29, 208] width 15 height 8
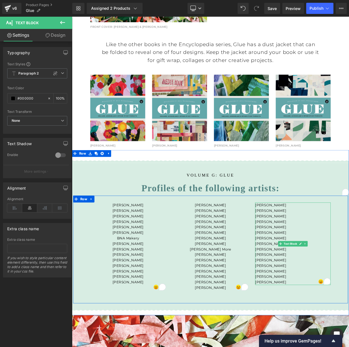
click at [303, 263] on span "[PERSON_NAME]" at bounding box center [313, 265] width 38 height 5
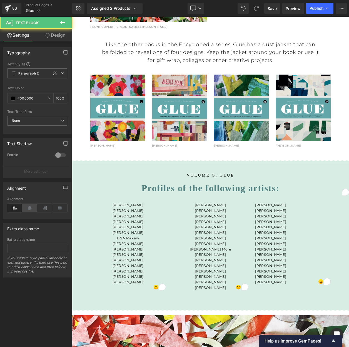
click at [29, 207] on icon at bounding box center [29, 208] width 15 height 8
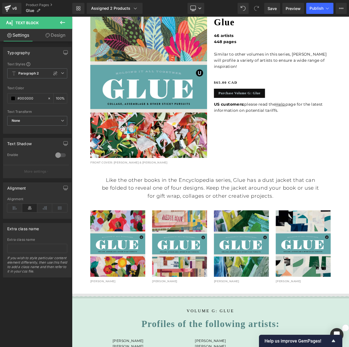
scroll to position [447, 0]
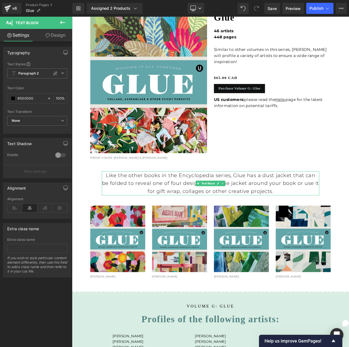
click at [263, 208] on p "Like the other books in the Encyclopedia series, Glue has a dust jacket that ca…" at bounding box center [240, 218] width 264 height 29
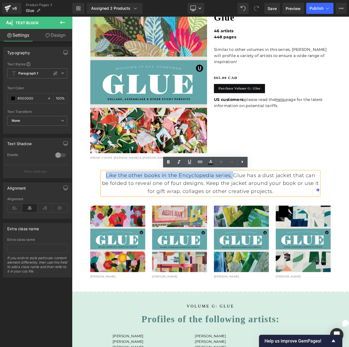
drag, startPoint x: 262, startPoint y: 208, endPoint x: 108, endPoint y: 208, distance: 153.9
click at [108, 208] on p "Like the other books in the Encyclopedia series, Glue has a dust jacket that ca…" at bounding box center [240, 218] width 264 height 29
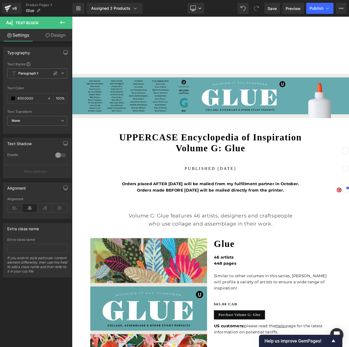
scroll to position [171, 0]
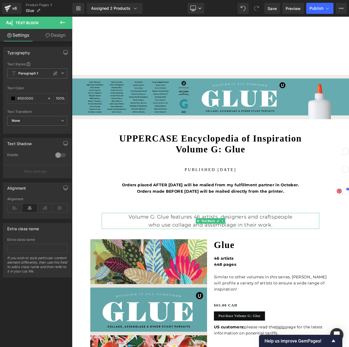
click at [311, 267] on p "Volume G: Glue features 46 artists, designers and craftspeople who use collage …" at bounding box center [240, 264] width 264 height 19
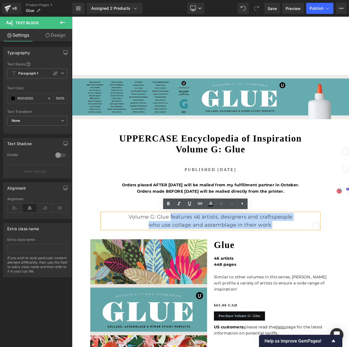
drag, startPoint x: 314, startPoint y: 269, endPoint x: 193, endPoint y: 260, distance: 120.9
click at [193, 260] on p "Volume G: Glue features 46 artists, designers and craftspeople who use collage …" at bounding box center [240, 264] width 264 height 19
copy p "features 46 artists, designers and craftspeople who use collage and assemblage …"
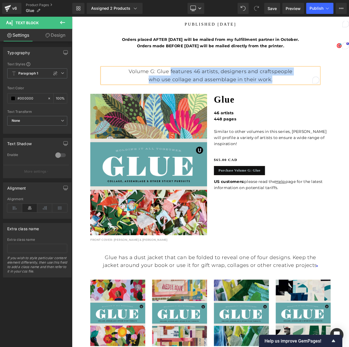
scroll to position [254, 0]
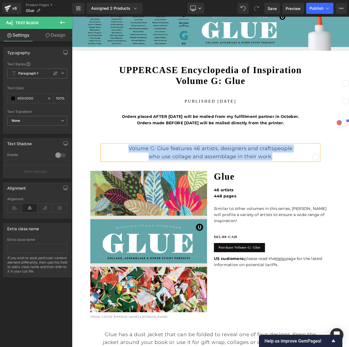
drag, startPoint x: 142, startPoint y: 175, endPoint x: 334, endPoint y: 185, distance: 192.5
click at [334, 185] on p "Volume G: Glue features 46 artists, designers and craftspeople who use collage …" at bounding box center [240, 181] width 264 height 19
copy p "Volume G: Glue features 46 artists, designers and craftspeople who use collage …"
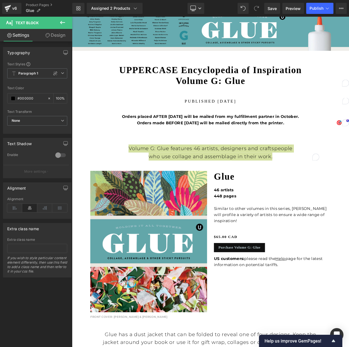
drag, startPoint x: 272, startPoint y: 8, endPoint x: 250, endPoint y: 0, distance: 23.3
click at [272, 8] on span "Save" at bounding box center [272, 9] width 9 height 6
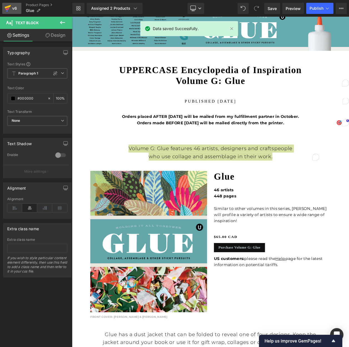
click at [11, 8] on div "v6" at bounding box center [14, 8] width 7 height 7
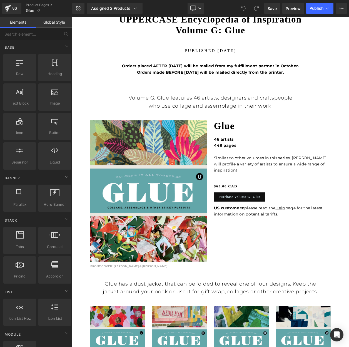
scroll to position [318, 0]
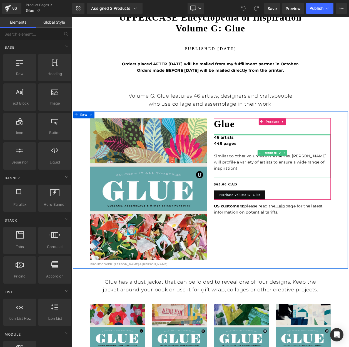
click at [296, 159] on div at bounding box center [315, 159] width 142 height 1
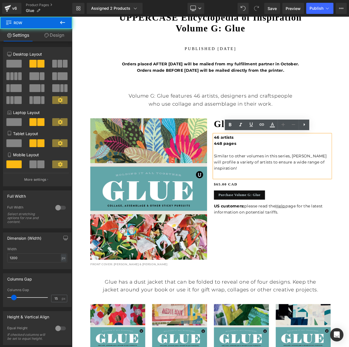
click at [349, 138] on div "Sale Off (P) Image front cover: [PERSON_NAME] & [PERSON_NAME] Text Block Produc…" at bounding box center [239, 226] width 333 height 191
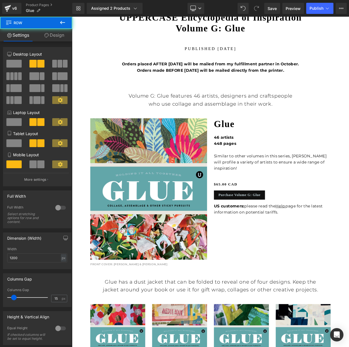
scroll to position [0, 0]
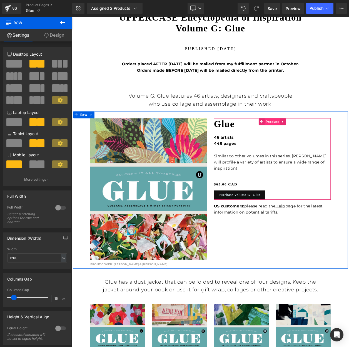
click at [314, 143] on span "Product" at bounding box center [315, 144] width 19 height 8
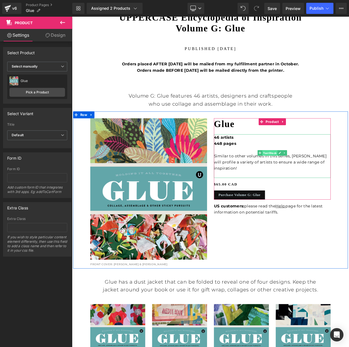
click at [310, 181] on span "Text Block" at bounding box center [312, 182] width 18 height 7
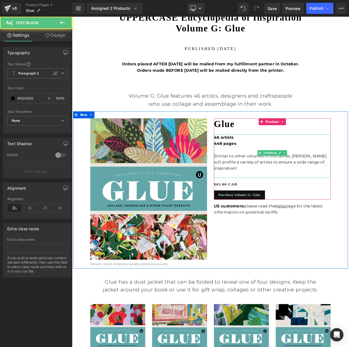
click at [273, 188] on p "Similar to other volumes in this series, [PERSON_NAME] will profile a variety o…" at bounding box center [315, 189] width 142 height 30
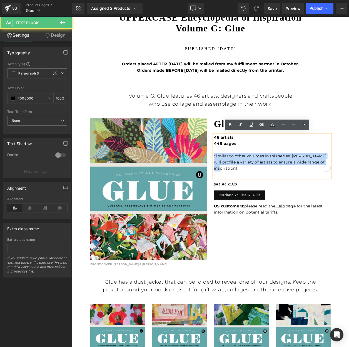
drag, startPoint x: 380, startPoint y: 192, endPoint x: 236, endPoint y: 183, distance: 144.0
click at [236, 183] on div "Sale Off (P) Image front cover: [PERSON_NAME] & [PERSON_NAME] Text Block Produc…" at bounding box center [239, 226] width 333 height 191
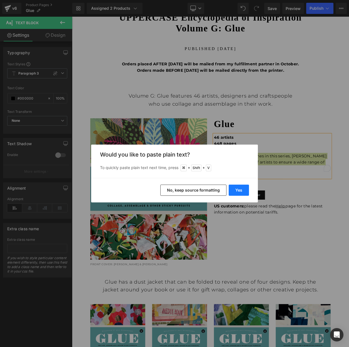
drag, startPoint x: 239, startPoint y: 189, endPoint x: 188, endPoint y: 129, distance: 78.3
click at [239, 189] on button "Yes" at bounding box center [239, 190] width 20 height 11
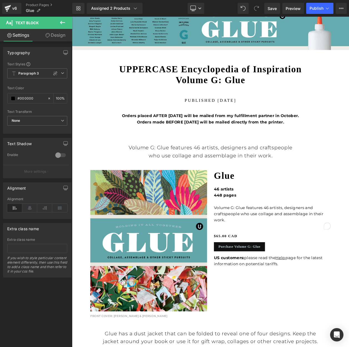
scroll to position [337, 0]
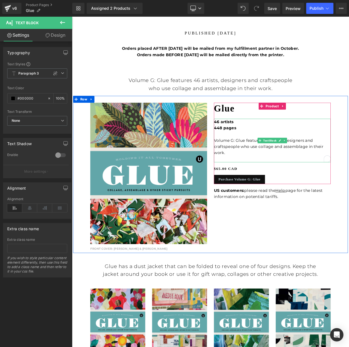
click at [277, 149] on p "46 artists 448 pages" at bounding box center [315, 147] width 142 height 15
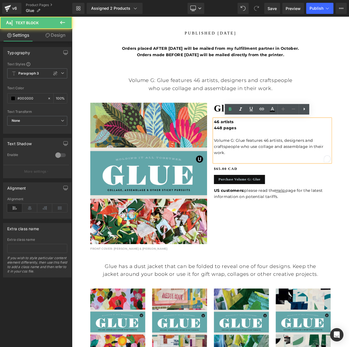
click at [255, 142] on b "46 artists 448 pages" at bounding box center [257, 147] width 27 height 13
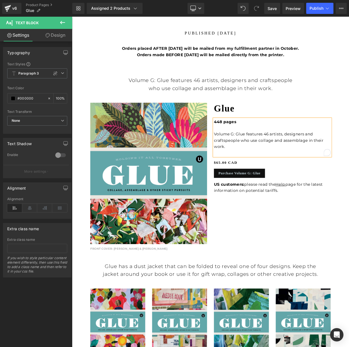
click at [256, 144] on b "448 pages" at bounding box center [257, 144] width 27 height 6
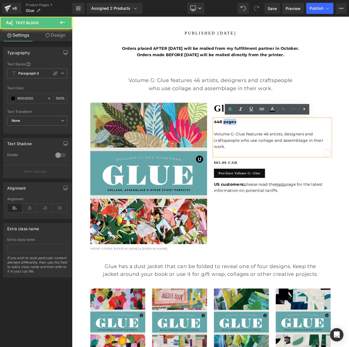
click at [256, 144] on b "448 pages" at bounding box center [257, 144] width 27 height 6
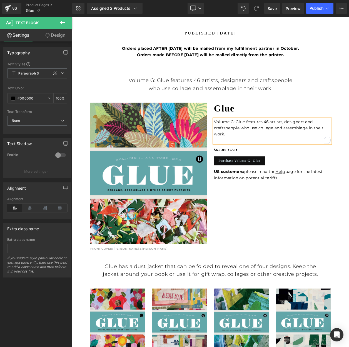
click at [291, 160] on p "Volume G: Glue features 46 artists, designers and craftspeople who use collage …" at bounding box center [315, 151] width 142 height 23
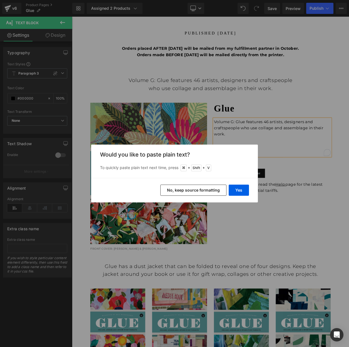
click at [209, 190] on button "No, keep source formatting" at bounding box center [193, 190] width 66 height 11
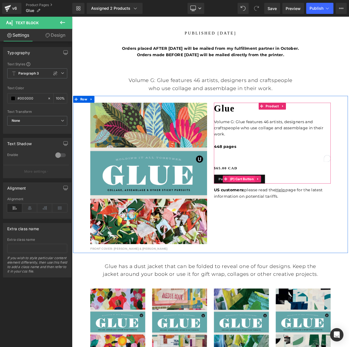
click at [281, 212] on span "(P) Cart Button" at bounding box center [278, 213] width 32 height 8
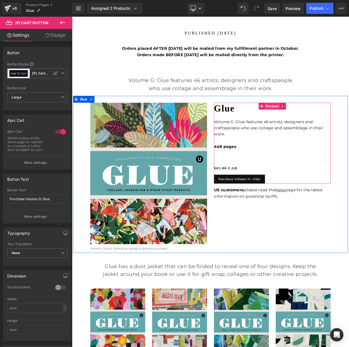
click at [316, 124] on span "Product" at bounding box center [315, 125] width 19 height 8
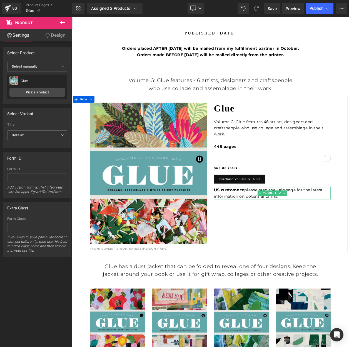
scroll to position [337, 0]
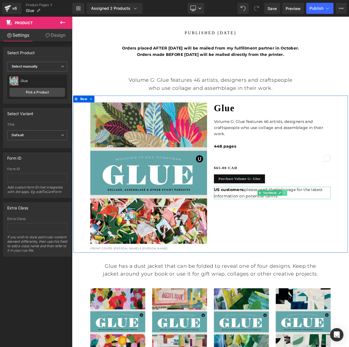
click at [331, 229] on icon at bounding box center [329, 230] width 3 height 3
click at [333, 229] on icon at bounding box center [333, 230] width 3 height 3
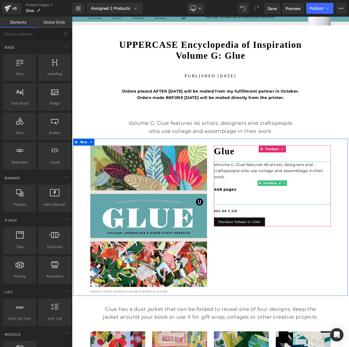
scroll to position [281, 0]
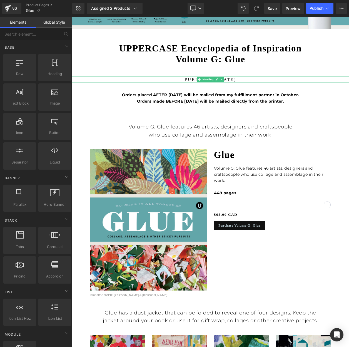
click at [215, 91] on h1 "published [DATE]" at bounding box center [240, 93] width 336 height 8
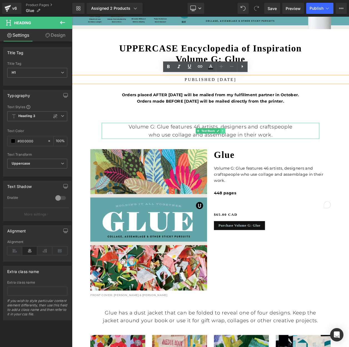
click at [255, 154] on icon at bounding box center [254, 155] width 1 height 2
click at [261, 154] on link at bounding box center [258, 155] width 6 height 7
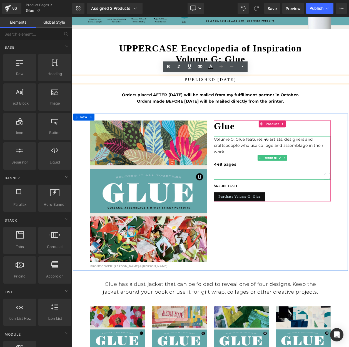
click at [264, 178] on p "Volume G: Glue features 46 artists, designers and craftspeople who use collage …" at bounding box center [315, 173] width 142 height 23
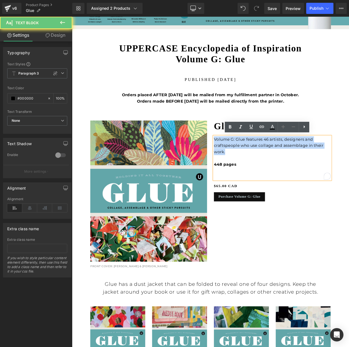
drag, startPoint x: 262, startPoint y: 178, endPoint x: 238, endPoint y: 163, distance: 28.9
click at [238, 163] on div "Sale Off (P) Image front cover: [PERSON_NAME] & [PERSON_NAME] Text Block Produc…" at bounding box center [239, 229] width 333 height 191
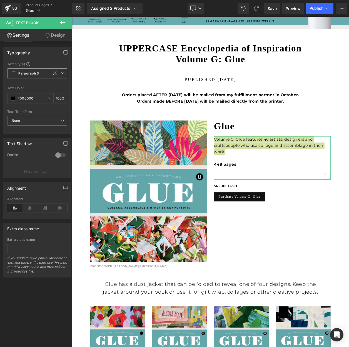
click at [27, 72] on b "Paragraph 3" at bounding box center [28, 73] width 21 height 5
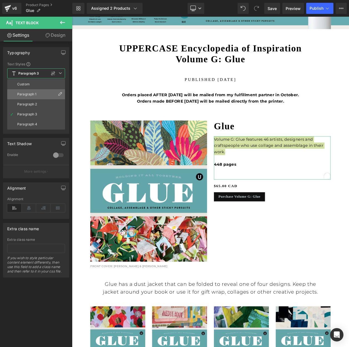
click at [28, 93] on div "Paragraph 1" at bounding box center [26, 94] width 19 height 4
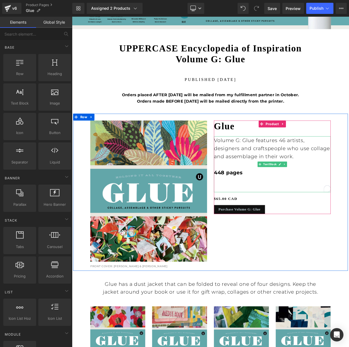
click at [343, 185] on p "Volume G: Glue features 46 artists, designers and craftspeople who use collage …" at bounding box center [315, 176] width 142 height 29
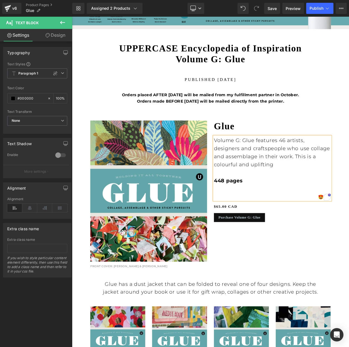
drag, startPoint x: 328, startPoint y: 185, endPoint x: 333, endPoint y: 192, distance: 9.5
click at [328, 185] on span "Volume G: Glue features 46 artists, designers and craftspeople who use collage …" at bounding box center [314, 181] width 141 height 37
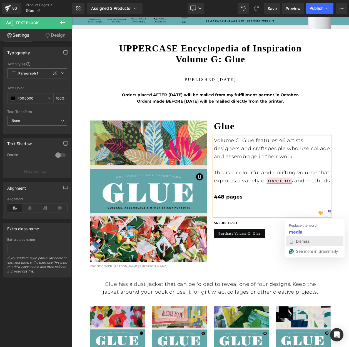
click at [301, 241] on span "Dismiss" at bounding box center [303, 241] width 14 height 5
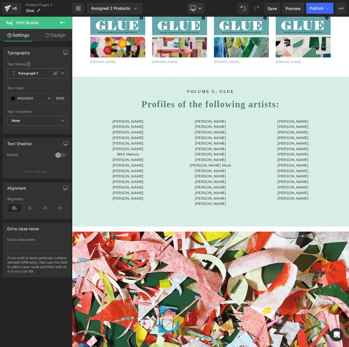
scroll to position [692, 0]
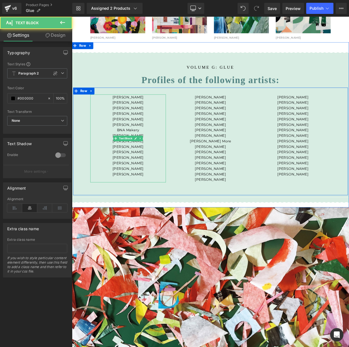
click at [146, 202] on p "[PERSON_NAME]" at bounding box center [140, 201] width 92 height 7
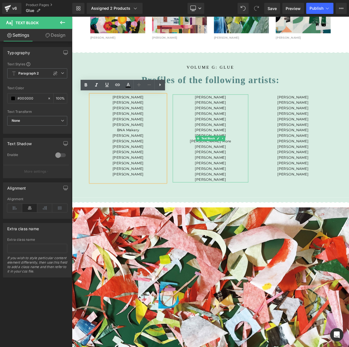
click at [221, 206] on p "[PERSON_NAME] [PERSON_NAME]" at bounding box center [240, 204] width 92 height 13
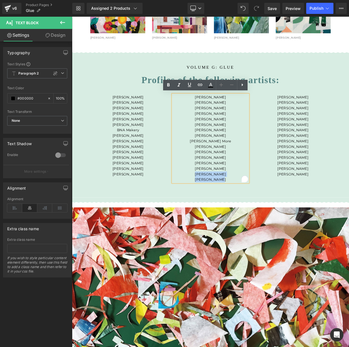
drag, startPoint x: 220, startPoint y: 206, endPoint x: 261, endPoint y: 215, distance: 42.5
click at [261, 215] on div "[PERSON_NAME] [PERSON_NAME] [PERSON_NAME] [PERSON_NAME] [PERSON_NAME] [PERSON_N…" at bounding box center [240, 164] width 92 height 107
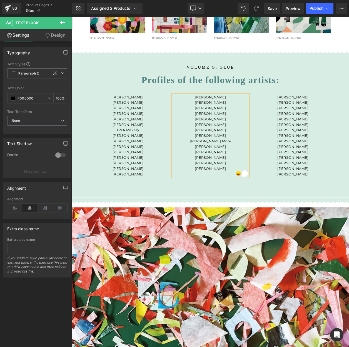
click at [148, 159] on p "[PERSON_NAME]" at bounding box center [140, 161] width 92 height 7
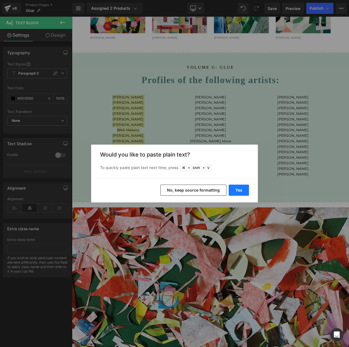
click at [238, 191] on button "Yes" at bounding box center [239, 190] width 20 height 11
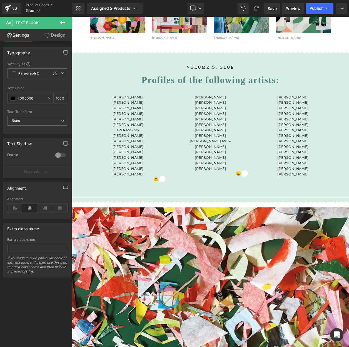
click at [237, 144] on p "[PERSON_NAME]" at bounding box center [240, 147] width 92 height 7
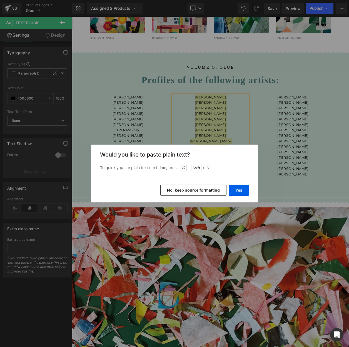
click at [202, 190] on button "No, keep source formatting" at bounding box center [193, 190] width 66 height 11
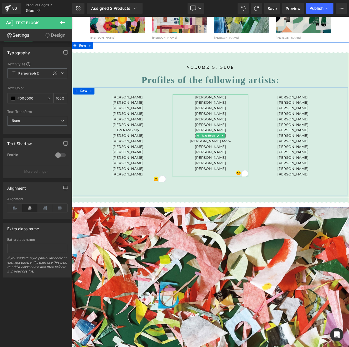
click at [245, 133] on p "[PERSON_NAME]" at bounding box center [240, 134] width 92 height 7
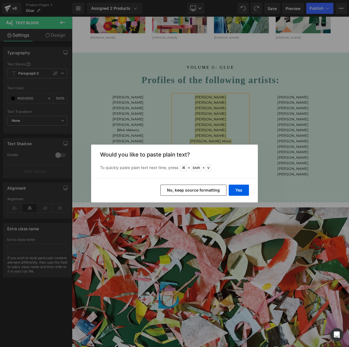
drag, startPoint x: 206, startPoint y: 190, endPoint x: 163, endPoint y: 210, distance: 47.9
click at [206, 190] on button "No, keep source formatting" at bounding box center [193, 190] width 66 height 11
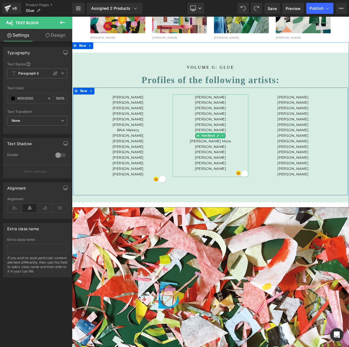
click at [243, 145] on p "[PERSON_NAME]" at bounding box center [240, 147] width 92 height 7
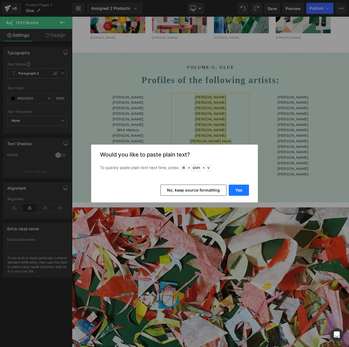
click at [236, 189] on button "Yes" at bounding box center [239, 190] width 20 height 11
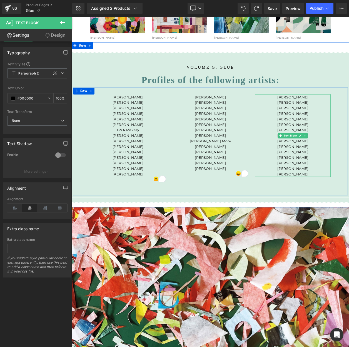
click at [331, 124] on p "[PERSON_NAME]" at bounding box center [340, 127] width 92 height 7
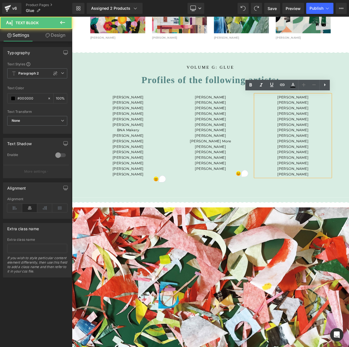
click at [337, 129] on p "[PERSON_NAME]" at bounding box center [340, 127] width 92 height 7
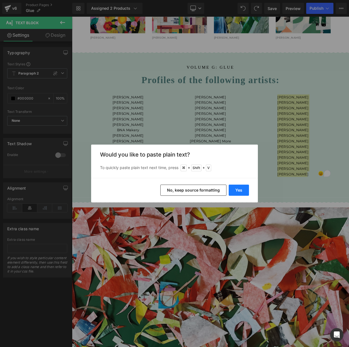
click at [239, 189] on button "Yes" at bounding box center [239, 190] width 20 height 11
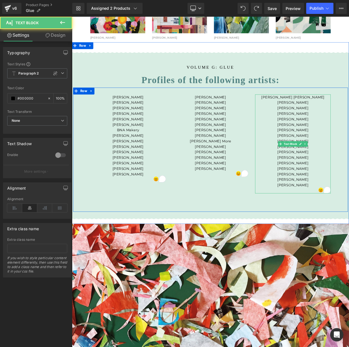
click at [349, 113] on p "[PERSON_NAME] [PERSON_NAME]" at bounding box center [340, 114] width 92 height 7
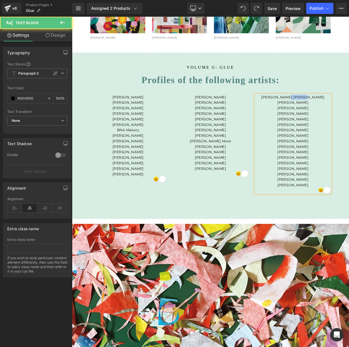
click at [349, 113] on p "[PERSON_NAME] [PERSON_NAME]" at bounding box center [340, 114] width 92 height 7
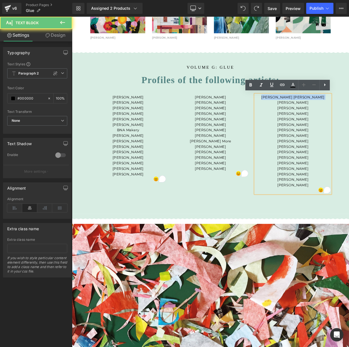
click at [349, 113] on p "[PERSON_NAME] [PERSON_NAME]" at bounding box center [340, 114] width 92 height 7
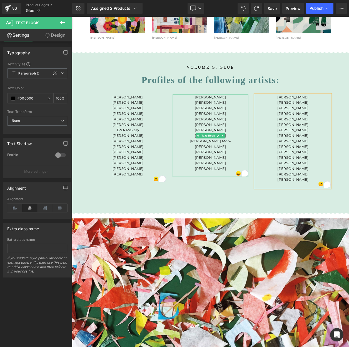
click at [261, 200] on p "[PERSON_NAME]" at bounding box center [240, 201] width 92 height 7
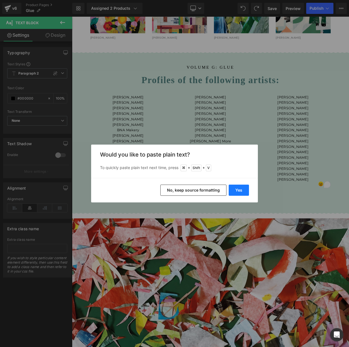
click at [233, 188] on button "Yes" at bounding box center [239, 190] width 20 height 11
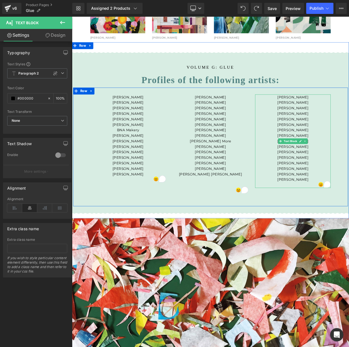
click at [349, 113] on span "[PERSON_NAME]" at bounding box center [340, 113] width 38 height 5
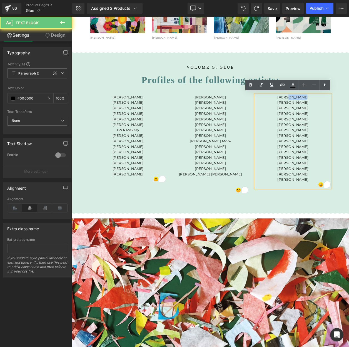
click at [349, 113] on span "[PERSON_NAME]" at bounding box center [340, 113] width 38 height 5
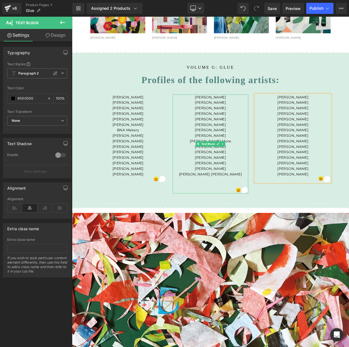
click at [268, 207] on p "[PERSON_NAME] [PERSON_NAME] [PERSON_NAME]" at bounding box center [240, 204] width 92 height 13
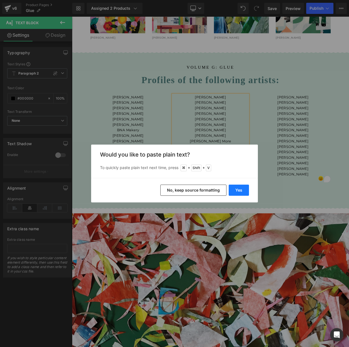
click at [238, 189] on button "Yes" at bounding box center [239, 190] width 20 height 11
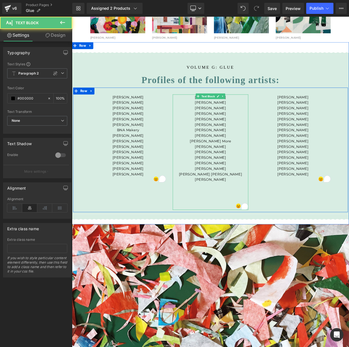
click at [245, 234] on p "To enrich screen reader interactions, please activate Accessibility in Grammarl…" at bounding box center [240, 234] width 92 height 7
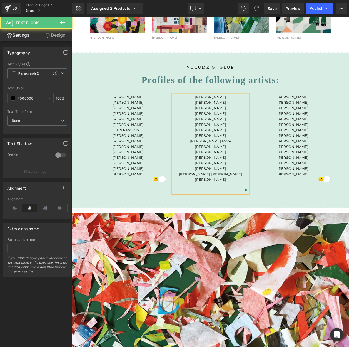
click at [243, 224] on p "To enrich screen reader interactions, please activate Accessibility in Grammarl…" at bounding box center [240, 227] width 92 height 7
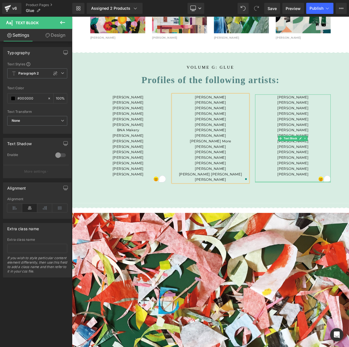
click at [339, 216] on div at bounding box center [340, 216] width 92 height 1
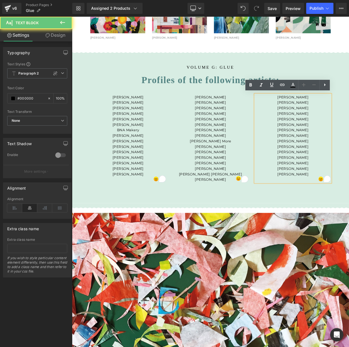
click at [340, 212] on p "To enrich screen reader interactions, please activate Accessibility in Grammarl…" at bounding box center [340, 214] width 92 height 7
click at [131, 211] on p "To enrich screen reader interactions, please activate Accessibility in Grammarl…" at bounding box center [140, 214] width 92 height 7
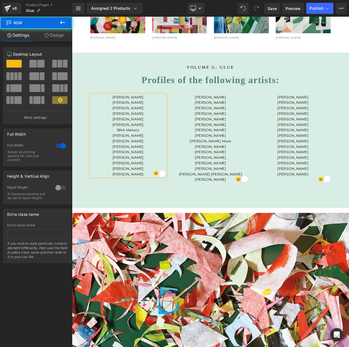
click at [349, 48] on div "Image VOLUME G: GLUE Heading Profiles of the following artists: Heading [PERSON…" at bounding box center [240, 151] width 336 height 207
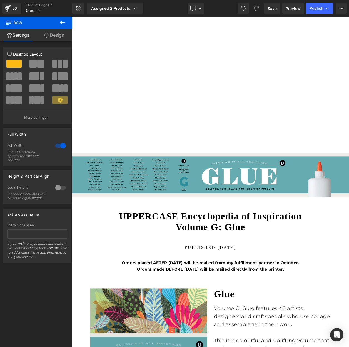
scroll to position [0, 0]
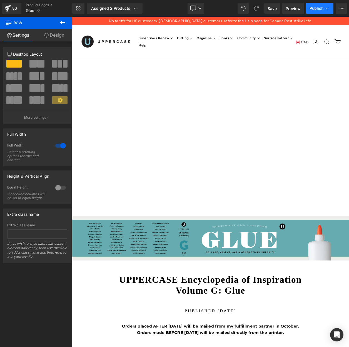
click at [316, 8] on span "Publish" at bounding box center [317, 8] width 14 height 4
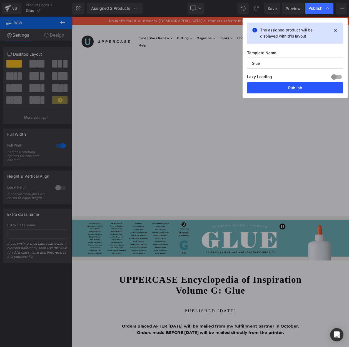
click at [300, 89] on button "Publish" at bounding box center [295, 87] width 96 height 11
